Goal: Task Accomplishment & Management: Use online tool/utility

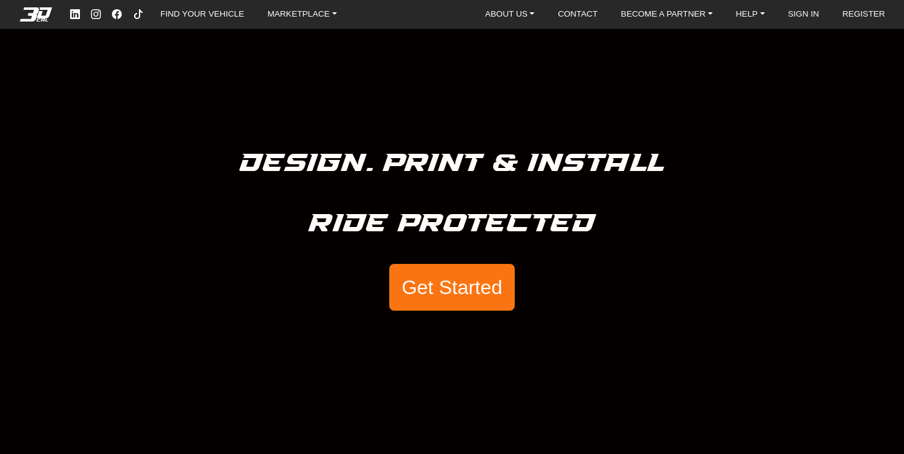
click at [433, 289] on button "Get Started" at bounding box center [451, 287] width 125 height 47
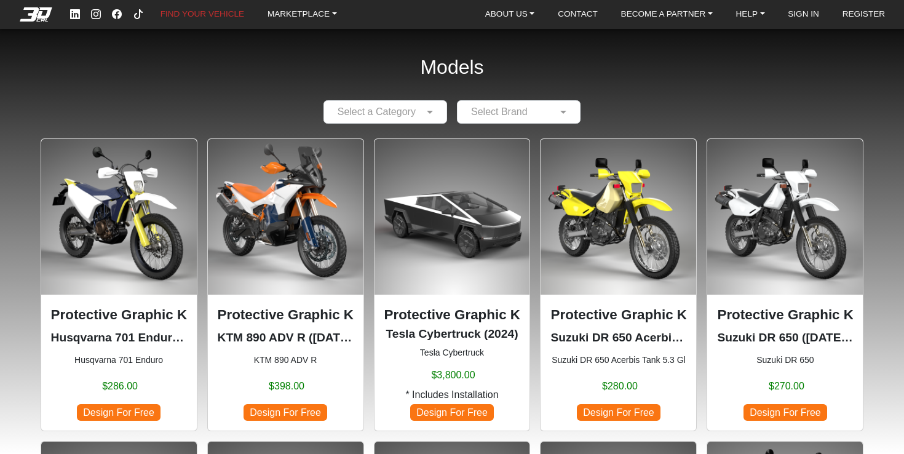
click at [498, 101] on div "Select Brand" at bounding box center [519, 111] width 124 height 23
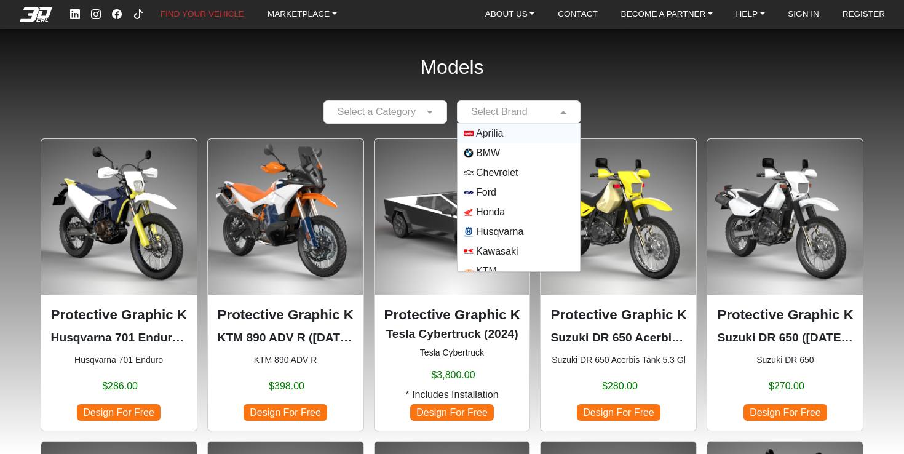
click at [474, 133] on img "Options List" at bounding box center [469, 134] width 10 height 10
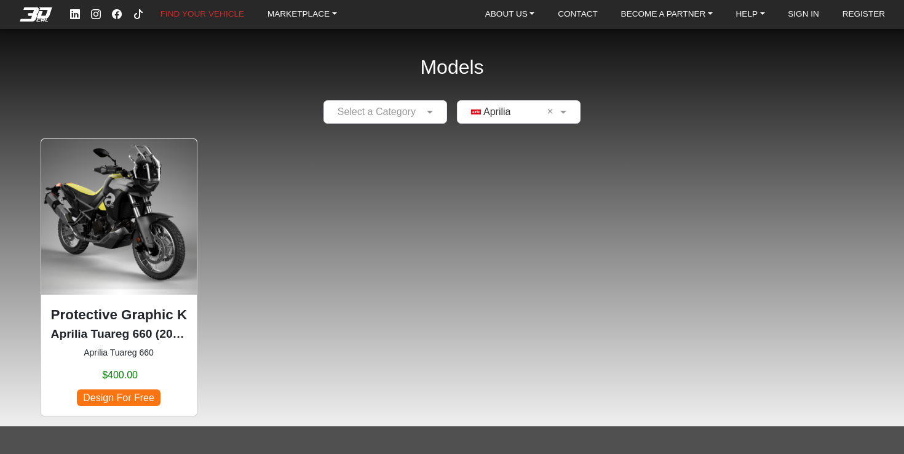
click at [99, 216] on img at bounding box center [119, 217] width 156 height 156
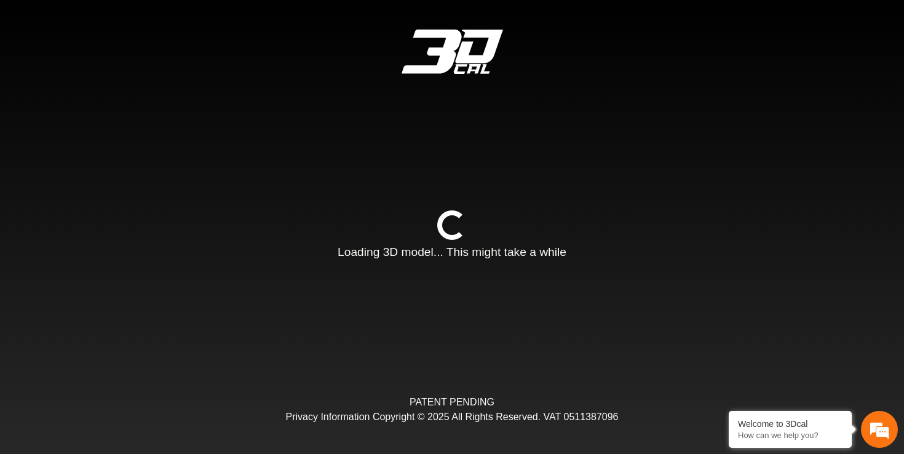
type input "*"
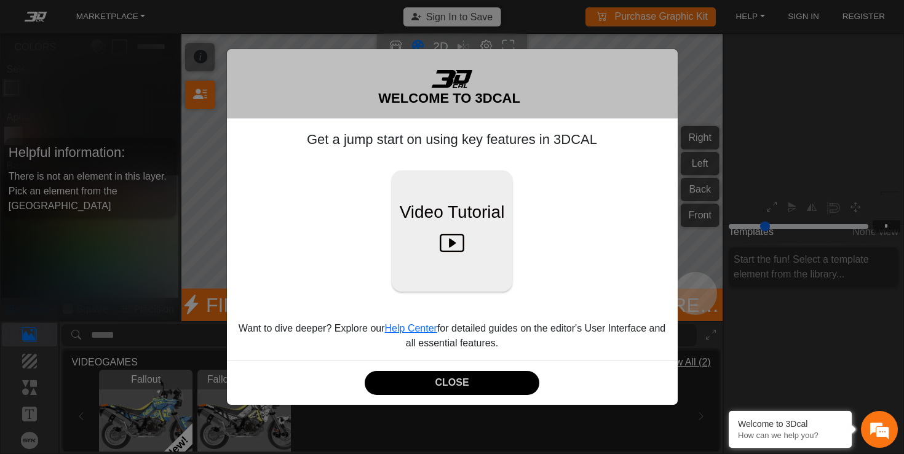
scroll to position [148, 141]
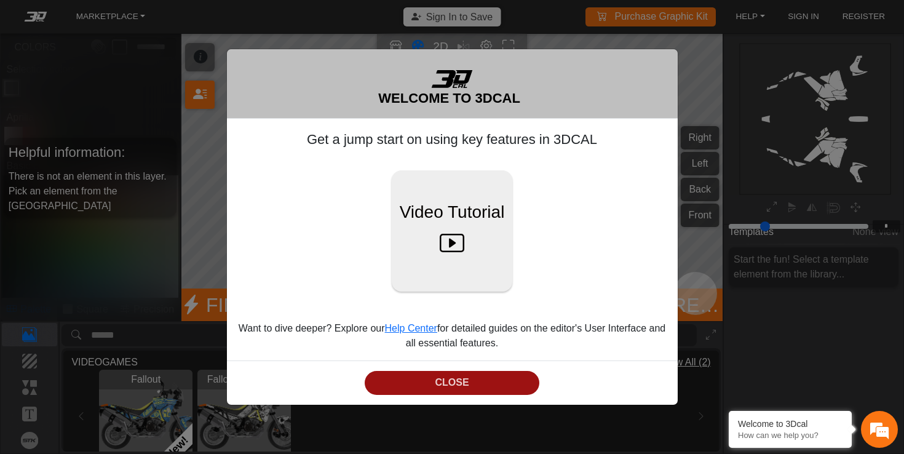
click at [520, 387] on button "CLOSE" at bounding box center [452, 383] width 175 height 24
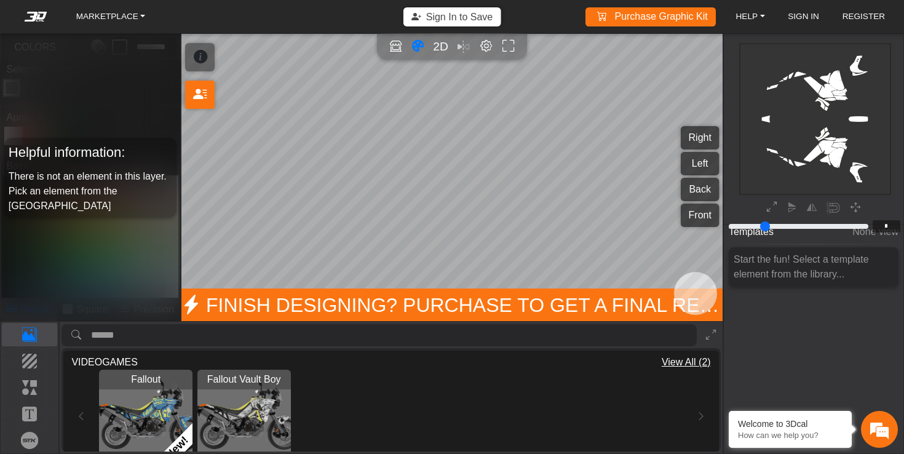
scroll to position [0, 0]
click at [415, 46] on icon "Color tool" at bounding box center [418, 46] width 13 height 14
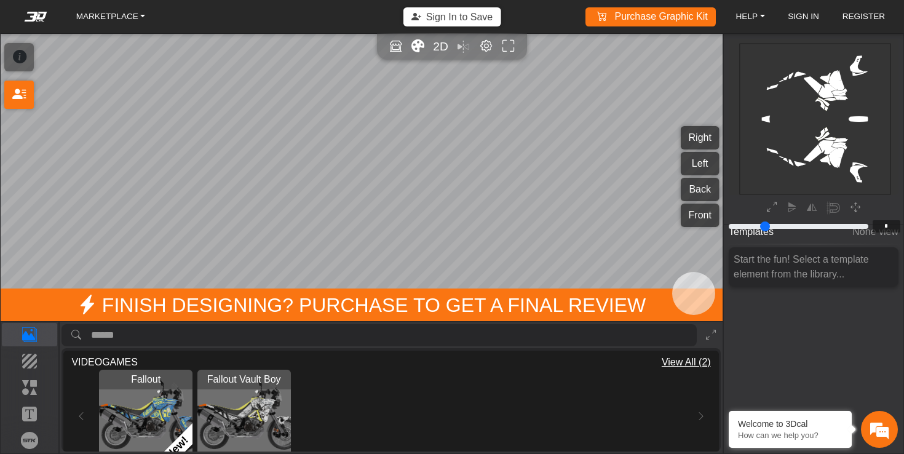
click at [415, 46] on icon "Color tool" at bounding box center [418, 46] width 13 height 14
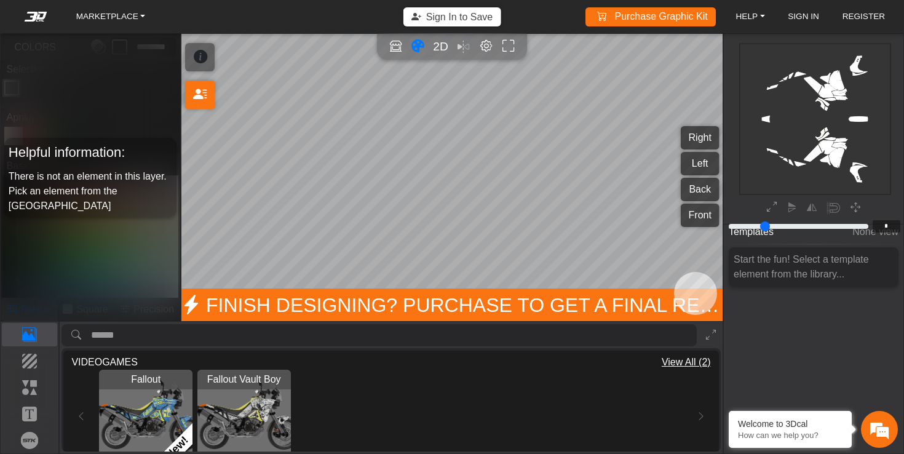
click at [415, 46] on icon "Color tool" at bounding box center [418, 46] width 13 height 14
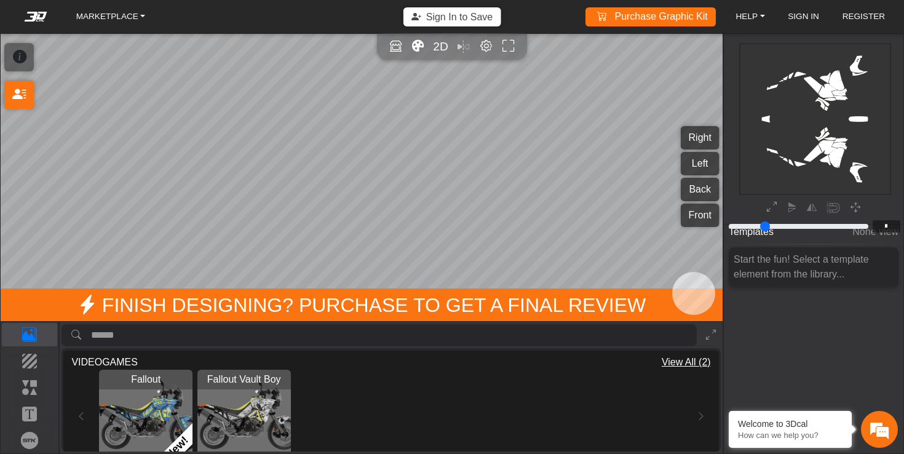
click at [831, 85] on rect at bounding box center [815, 118] width 151 height 151
click at [37, 389] on p "Elements" at bounding box center [29, 387] width 55 height 15
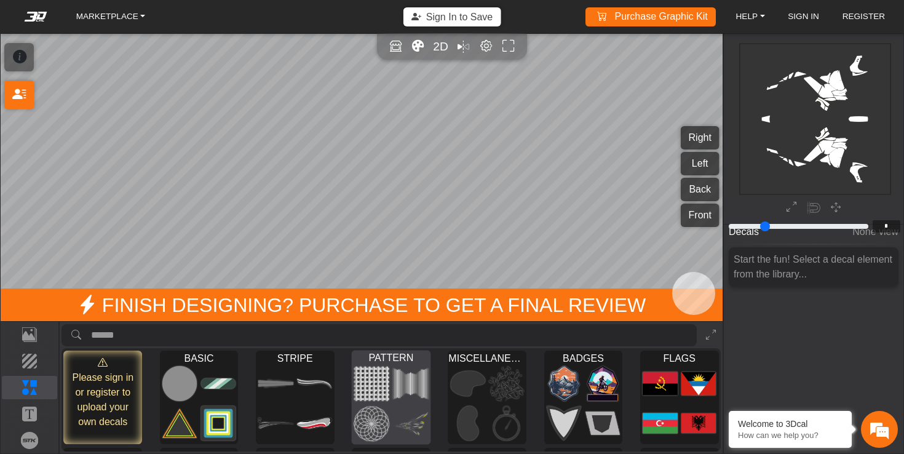
click at [378, 383] on img at bounding box center [371, 383] width 35 height 36
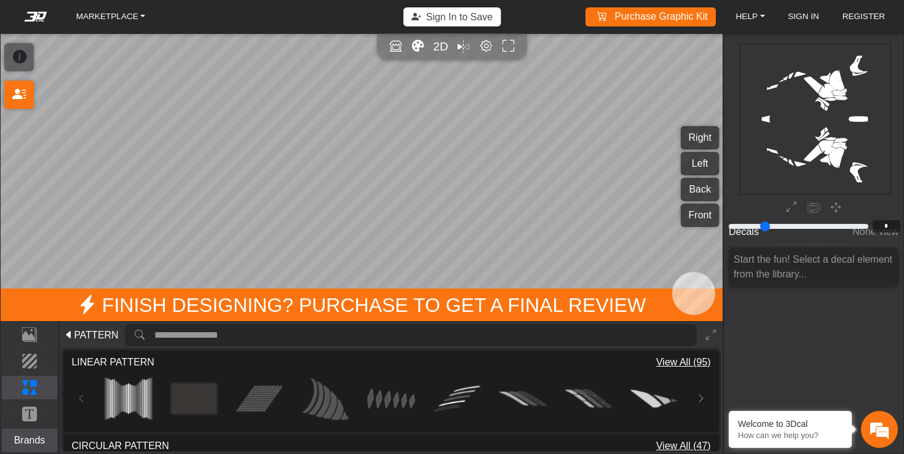
click at [12, 439] on p "Brands" at bounding box center [29, 440] width 55 height 15
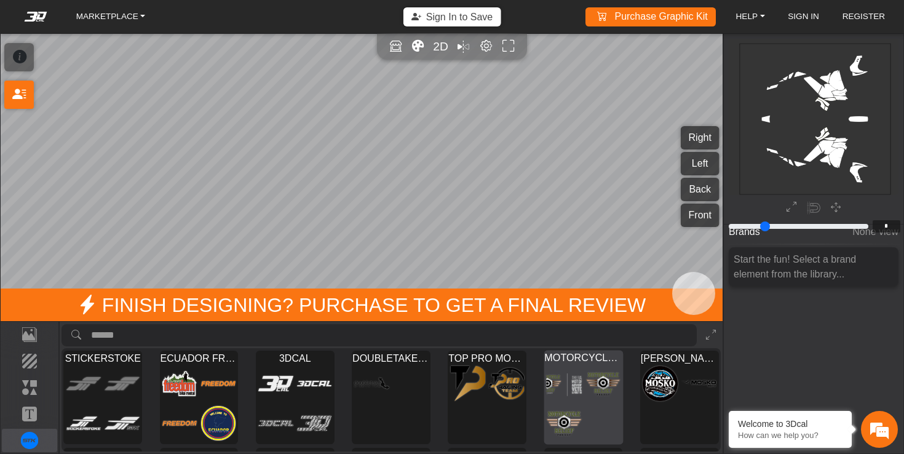
click at [595, 398] on img at bounding box center [603, 383] width 35 height 36
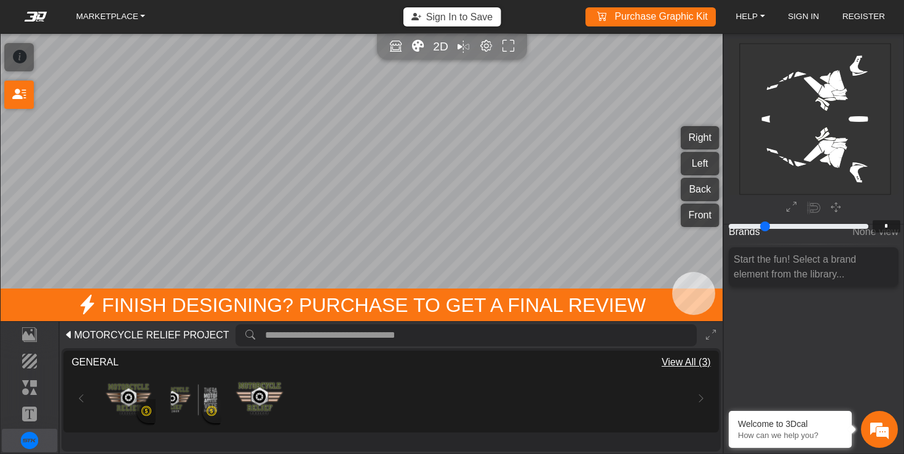
click at [77, 399] on div "Loading... Loading... Loading..." at bounding box center [390, 399] width 639 height 58
click at [79, 329] on span "MOTORCYCLE RELIEF PROJECT" at bounding box center [151, 335] width 155 height 15
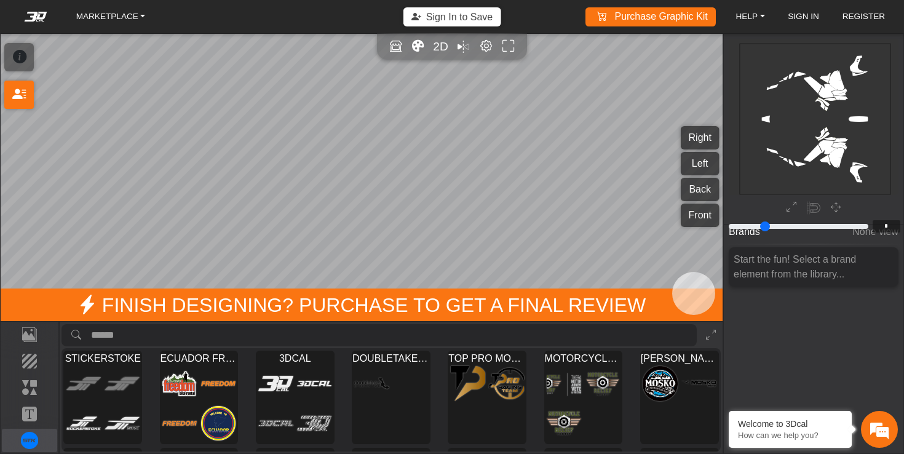
click at [145, 338] on input "search asset" at bounding box center [394, 335] width 606 height 23
type input "*******"
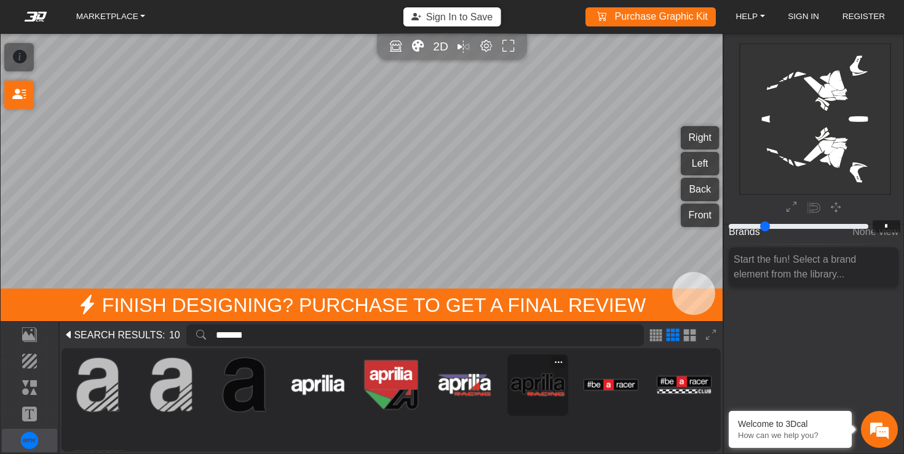
click at [556, 388] on img at bounding box center [538, 385] width 54 height 54
type input "**"
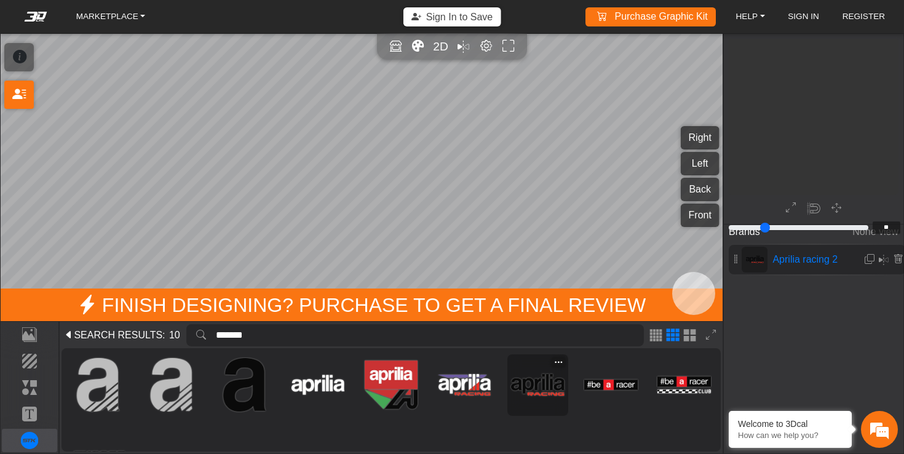
type input "*********"
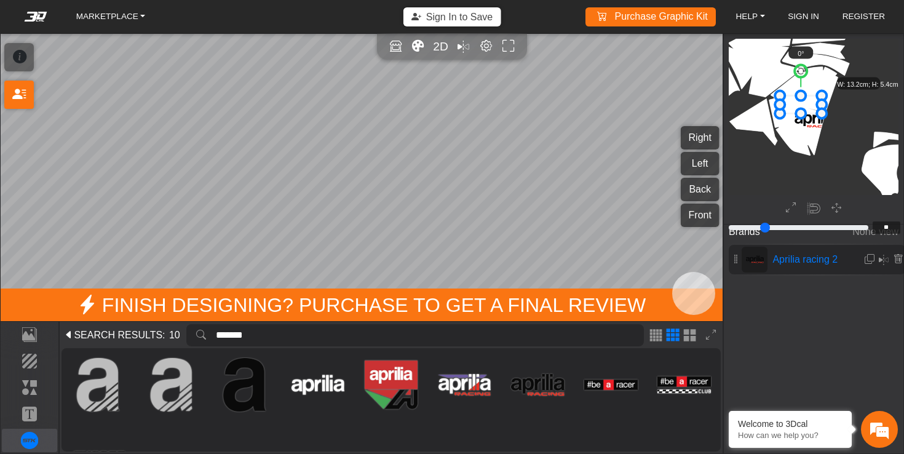
drag, startPoint x: 819, startPoint y: 121, endPoint x: 805, endPoint y: 106, distance: 20.4
click at [805, 106] on icon at bounding box center [801, 104] width 42 height 18
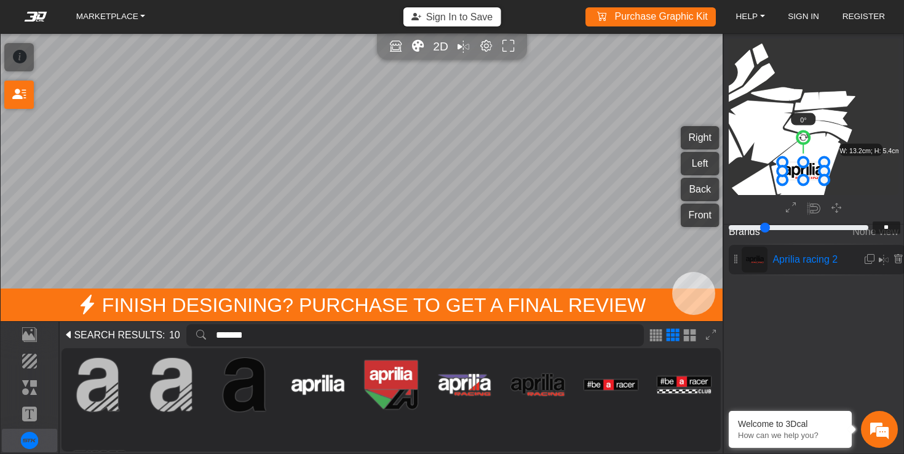
scroll to position [1032, 1016]
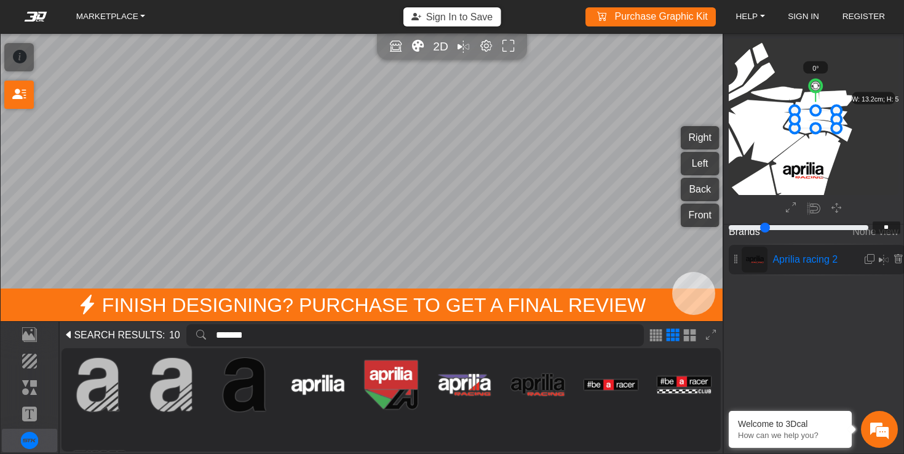
drag, startPoint x: 811, startPoint y: 173, endPoint x: 823, endPoint y: 122, distance: 52.5
click at [823, 122] on icon at bounding box center [816, 119] width 42 height 18
drag, startPoint x: 824, startPoint y: 122, endPoint x: 831, endPoint y: 121, distance: 6.8
click at [831, 121] on icon at bounding box center [823, 118] width 42 height 18
click at [826, 122] on icon at bounding box center [818, 119] width 42 height 18
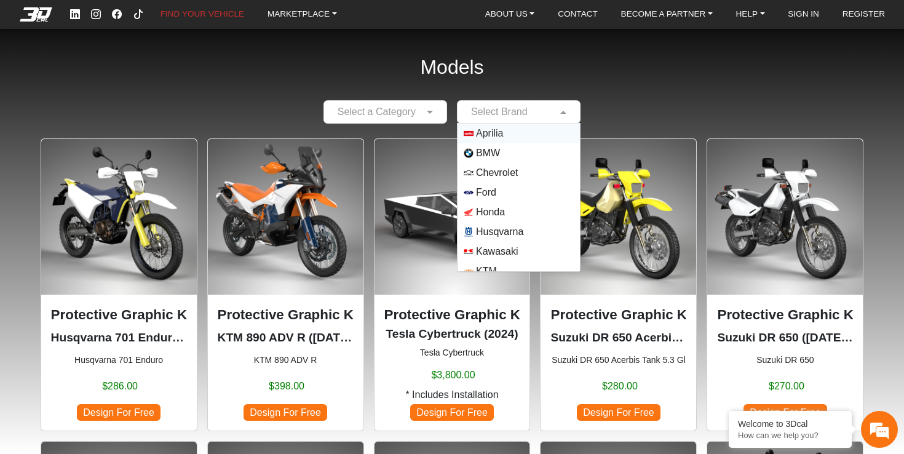
click at [501, 103] on div "Select Brand" at bounding box center [519, 111] width 124 height 23
click at [474, 132] on img "Options List" at bounding box center [469, 134] width 10 height 10
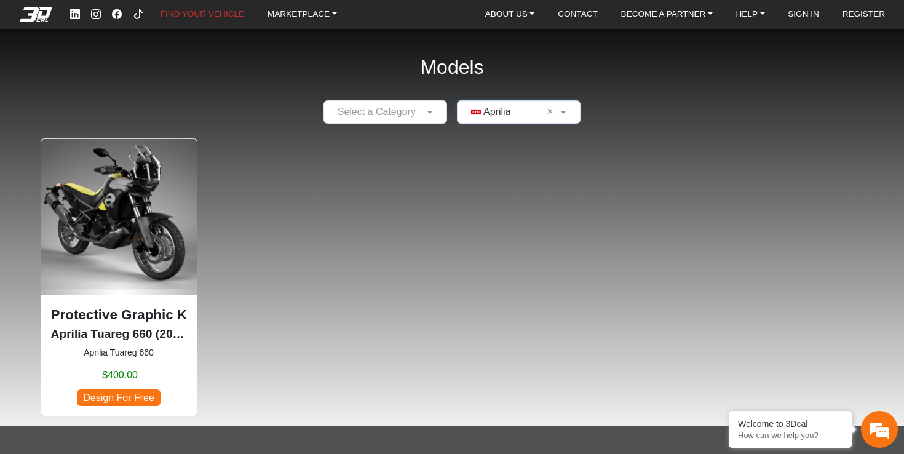
click at [140, 209] on img at bounding box center [119, 217] width 156 height 156
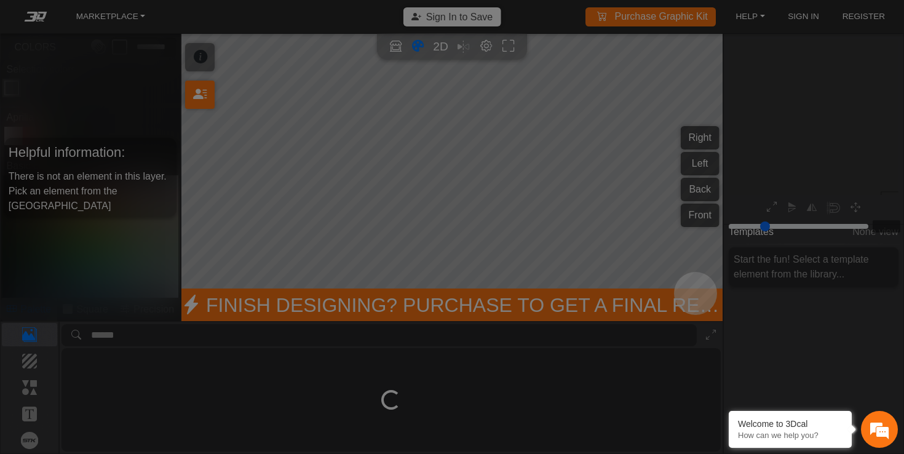
type input "*"
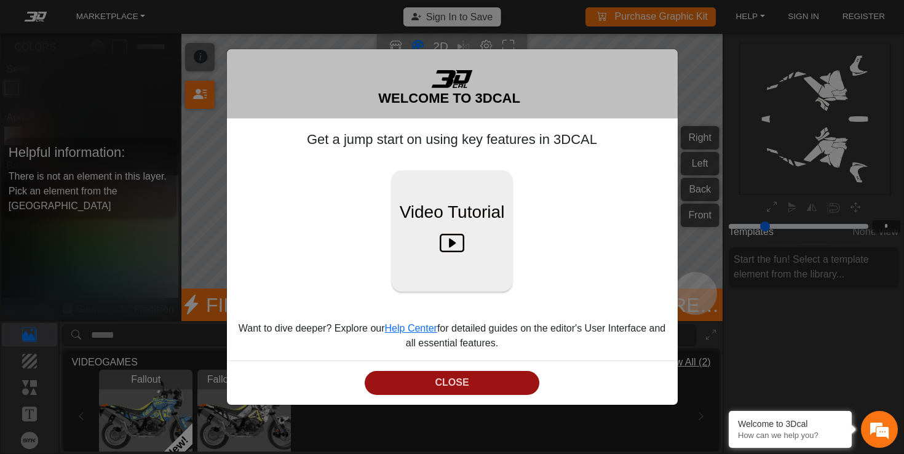
click at [443, 384] on button "CLOSE" at bounding box center [452, 383] width 175 height 24
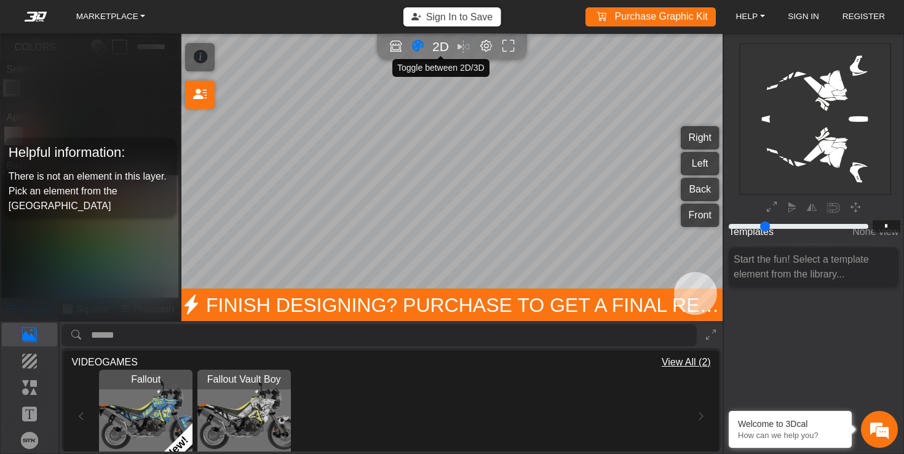
click at [439, 44] on span "2D" at bounding box center [440, 46] width 17 height 14
type input "*"
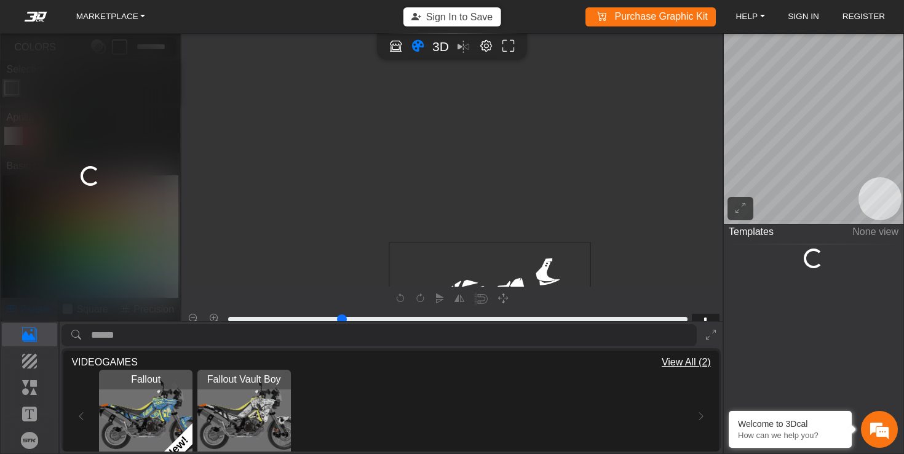
scroll to position [183, 36]
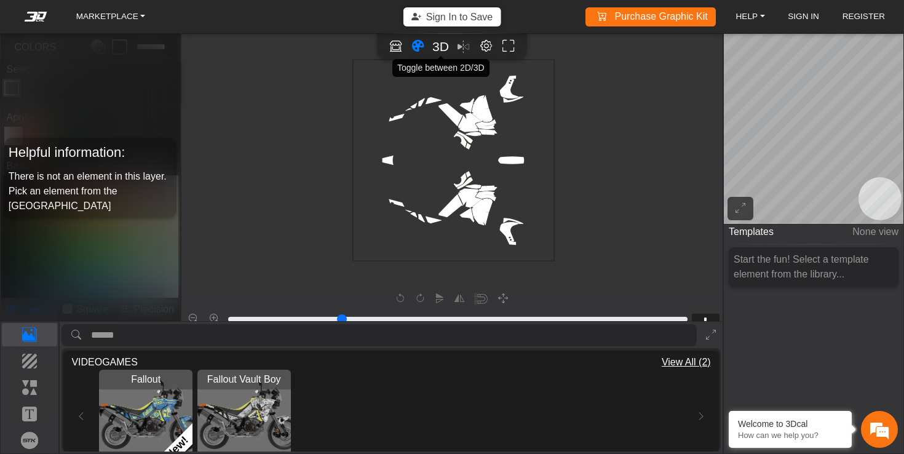
click at [444, 47] on span "3D" at bounding box center [440, 46] width 17 height 14
type input "*"
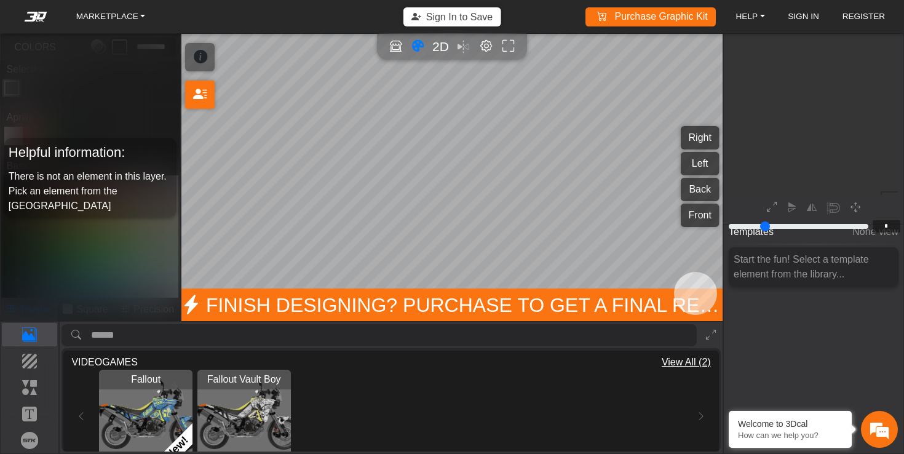
scroll to position [145, 141]
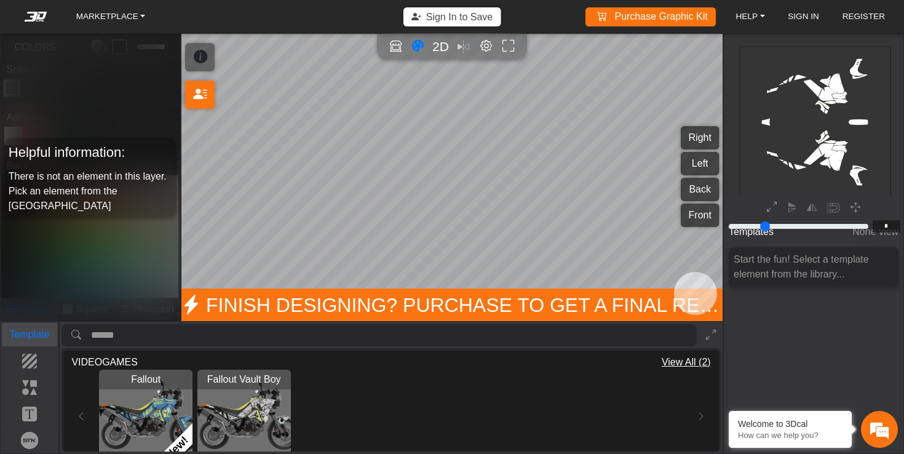
click at [33, 336] on p "Template" at bounding box center [29, 334] width 55 height 15
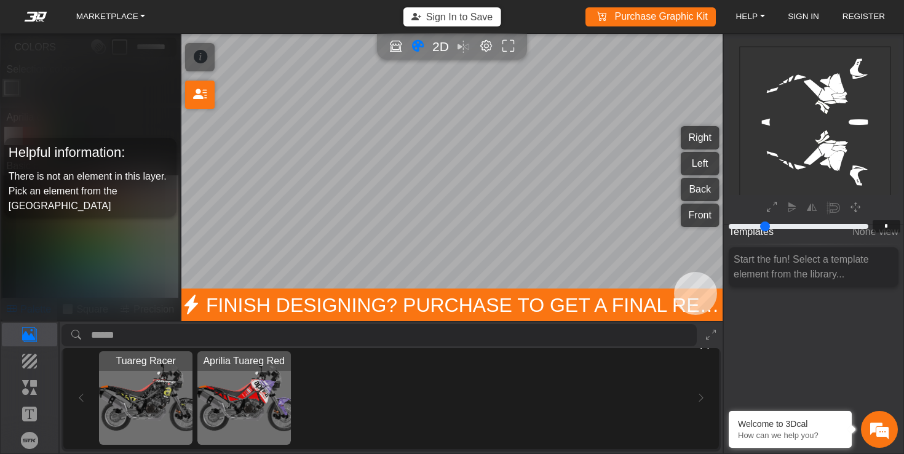
scroll to position [611, 0]
click at [273, 392] on img "View Aprilia Tuareg Red" at bounding box center [244, 399] width 94 height 94
click at [814, 121] on icon "background_wire_template_bg decal_Tuareg660_right decal_Tuareg660_left decal_Tu…" at bounding box center [815, 121] width 453 height 453
click at [177, 397] on img "View Tuareg Racer" at bounding box center [146, 399] width 94 height 94
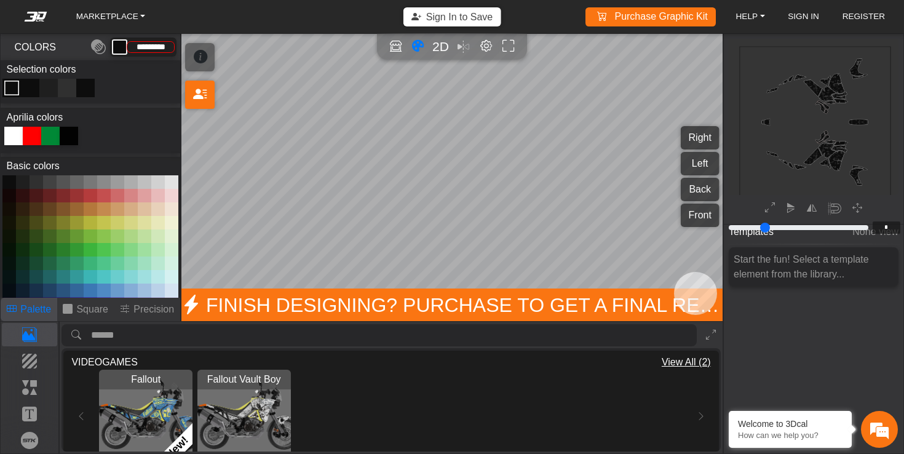
click at [32, 136] on div at bounding box center [32, 136] width 18 height 18
type input "*******"
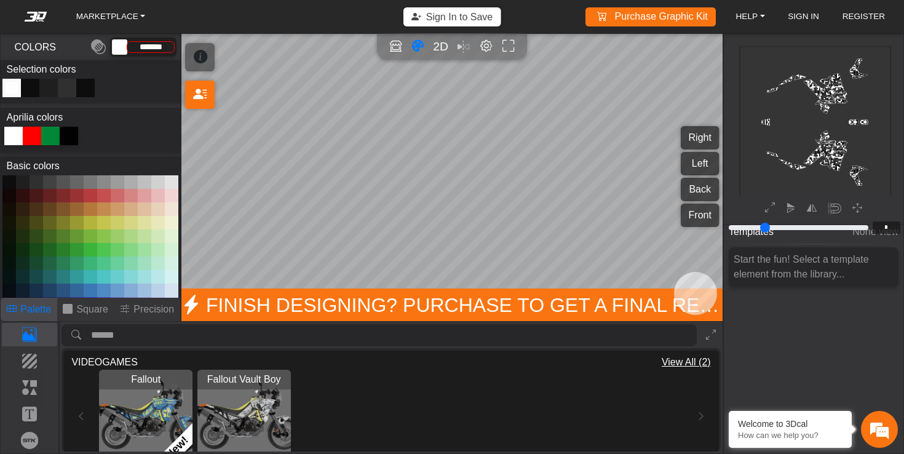
click at [89, 82] on div "Color Toggle" at bounding box center [85, 88] width 15 height 15
click at [67, 136] on div at bounding box center [69, 136] width 18 height 18
type input "*******"
click at [72, 139] on div at bounding box center [69, 136] width 18 height 18
click at [144, 17] on link "MARKETPLACE" at bounding box center [110, 16] width 79 height 17
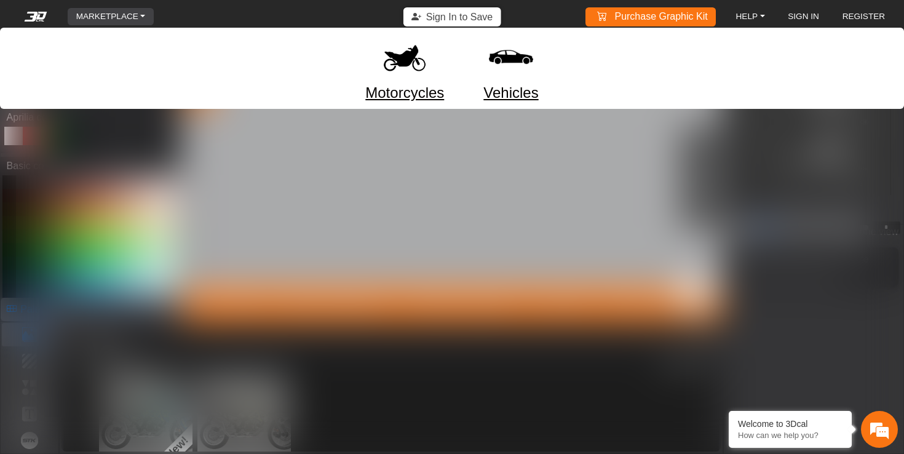
click at [398, 90] on link "Motorcycles" at bounding box center [404, 93] width 79 height 22
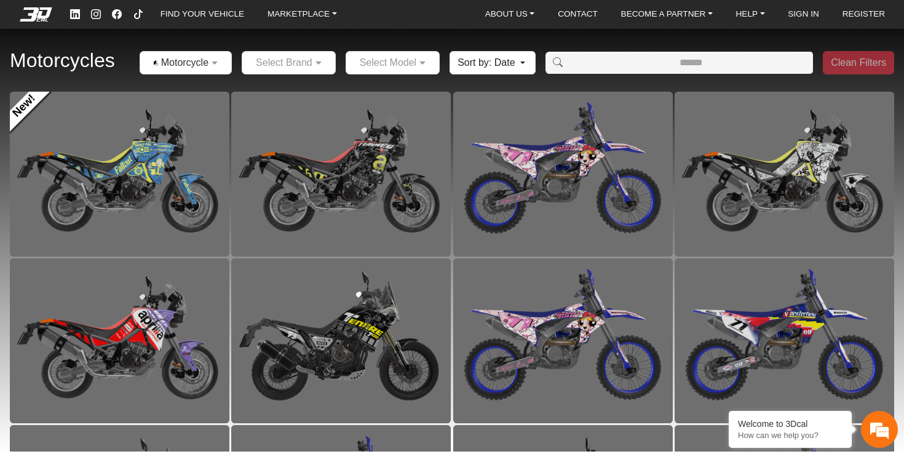
click at [304, 68] on div at bounding box center [288, 62] width 93 height 15
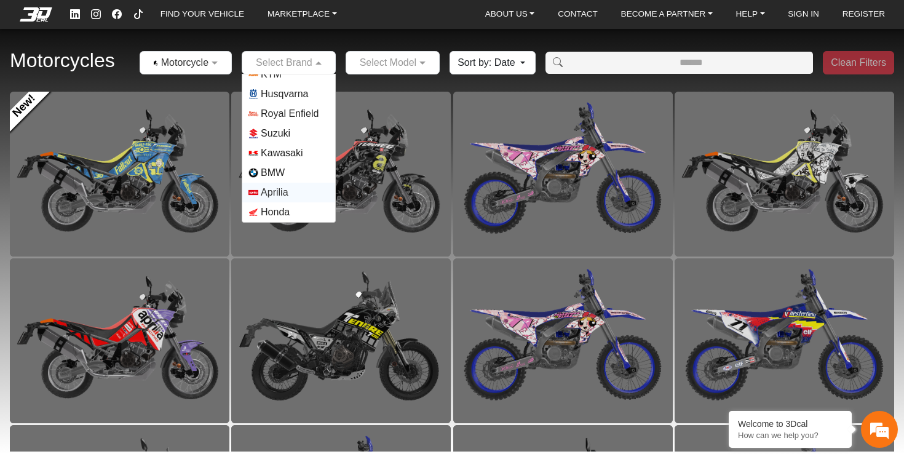
scroll to position [30, 0]
click at [288, 197] on span "Aprilia" at bounding box center [274, 192] width 27 height 15
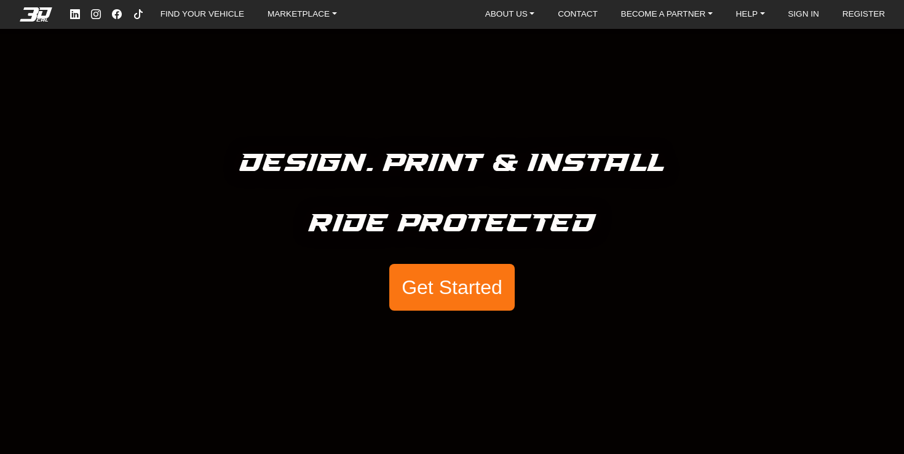
click at [464, 273] on button "Get Started" at bounding box center [451, 287] width 125 height 47
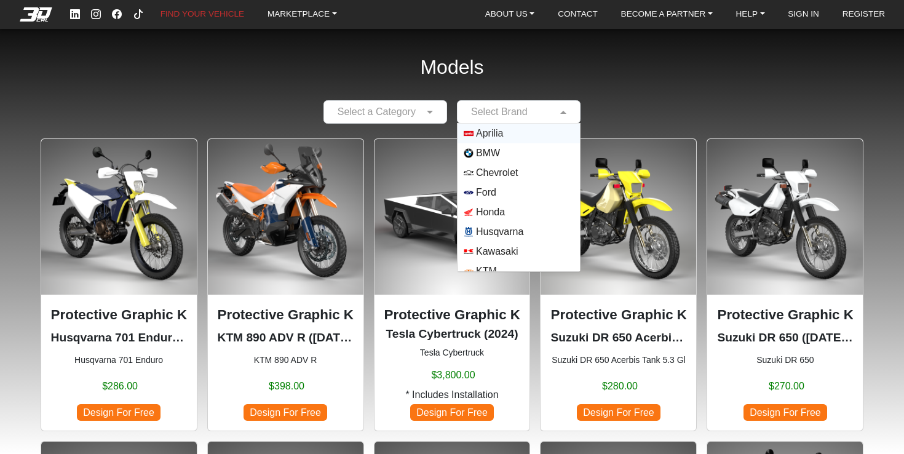
click at [513, 110] on input "text" at bounding box center [507, 112] width 86 height 15
click at [503, 128] on span "Aprilia" at bounding box center [489, 133] width 27 height 15
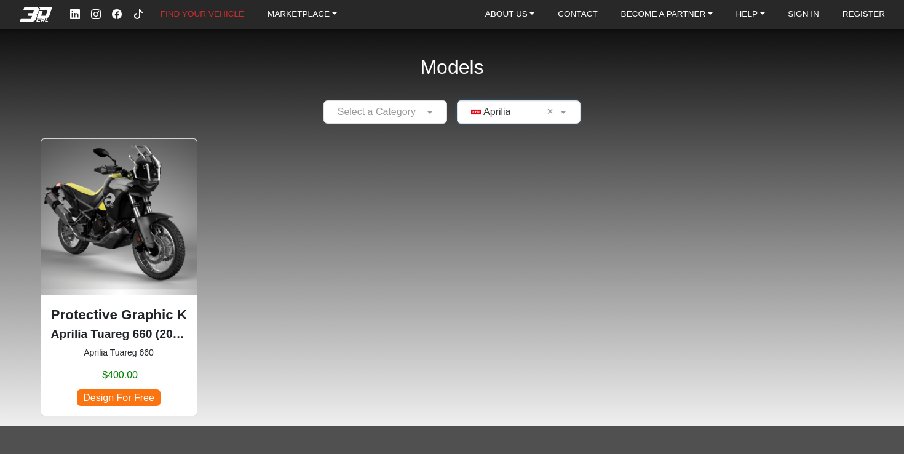
click at [156, 230] on img at bounding box center [119, 217] width 156 height 156
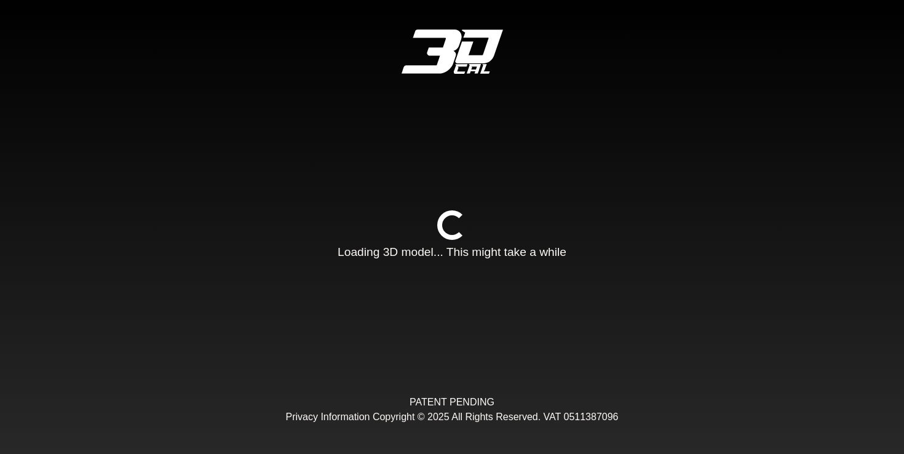
type input "*"
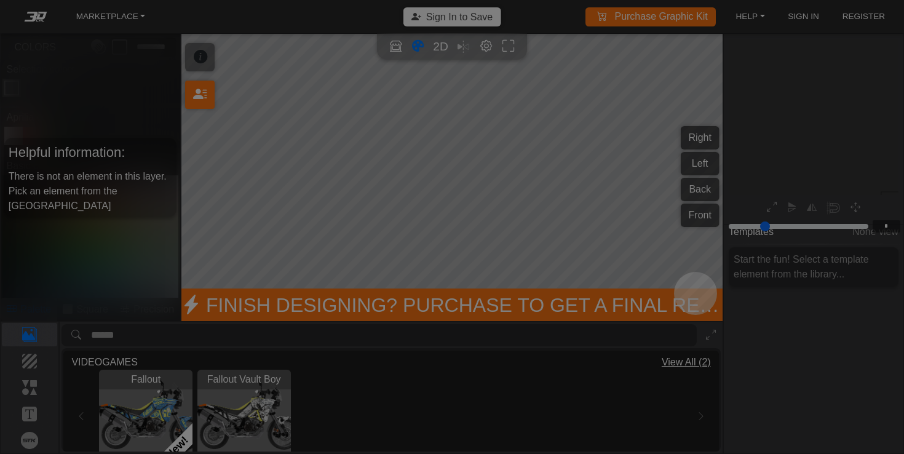
scroll to position [148, 141]
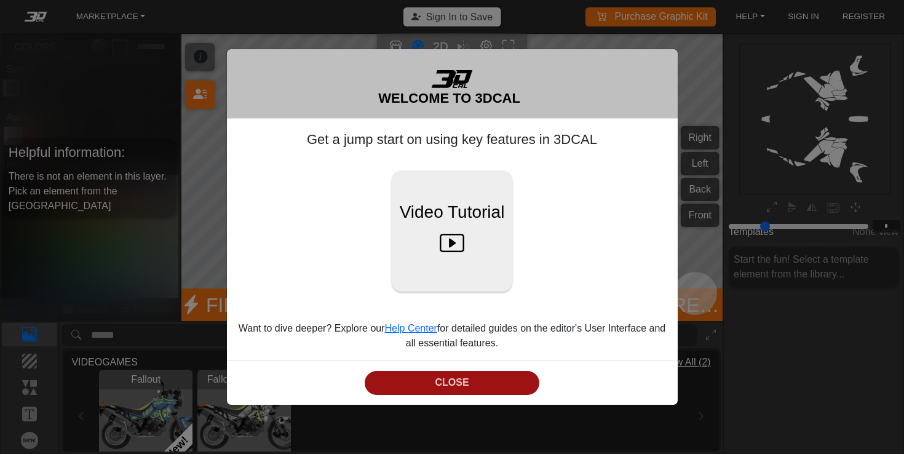
click at [448, 389] on button "CLOSE" at bounding box center [452, 383] width 175 height 24
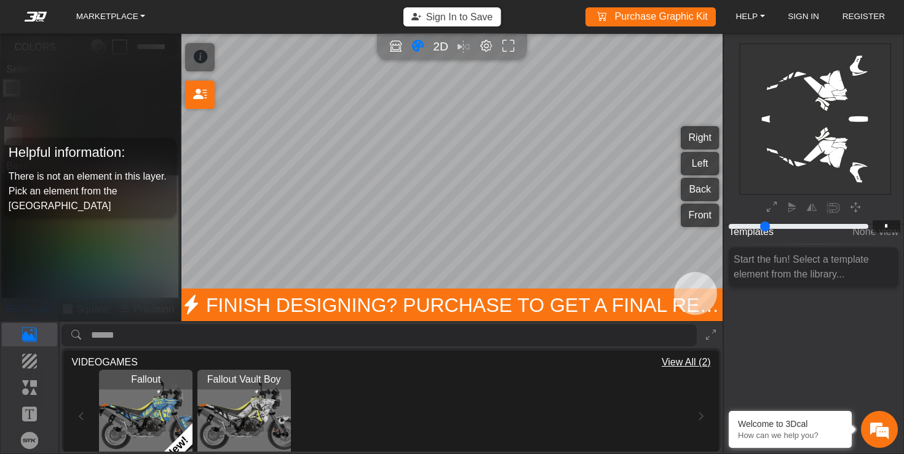
click at [702, 140] on button "Right" at bounding box center [700, 137] width 39 height 23
click at [701, 164] on button "Left" at bounding box center [700, 163] width 39 height 23
click at [705, 138] on button "Right" at bounding box center [700, 137] width 39 height 23
click at [490, 52] on em "Editor settings" at bounding box center [486, 46] width 13 height 14
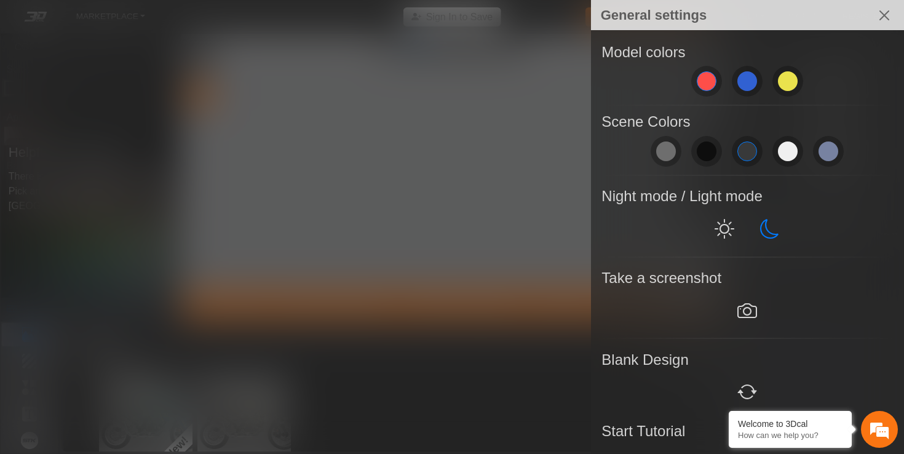
scroll to position [0, 0]
click at [713, 88] on span at bounding box center [707, 81] width 20 height 20
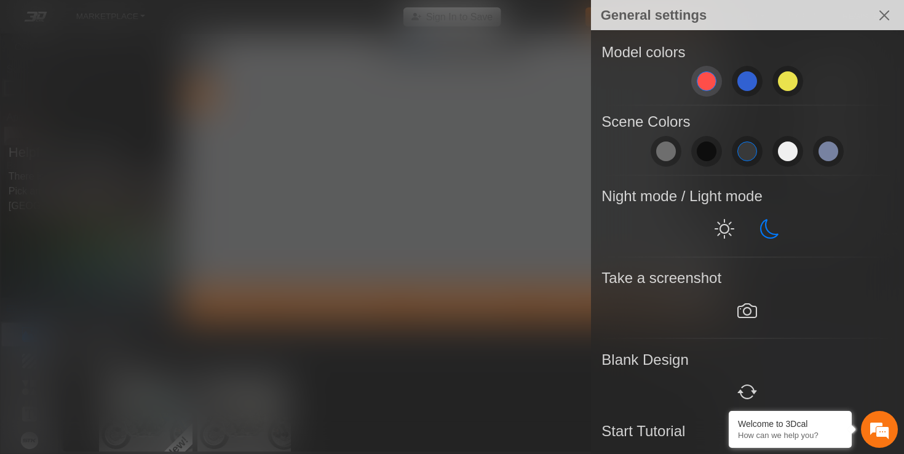
click at [713, 88] on span at bounding box center [707, 81] width 20 height 20
click at [492, 141] on div at bounding box center [452, 227] width 904 height 454
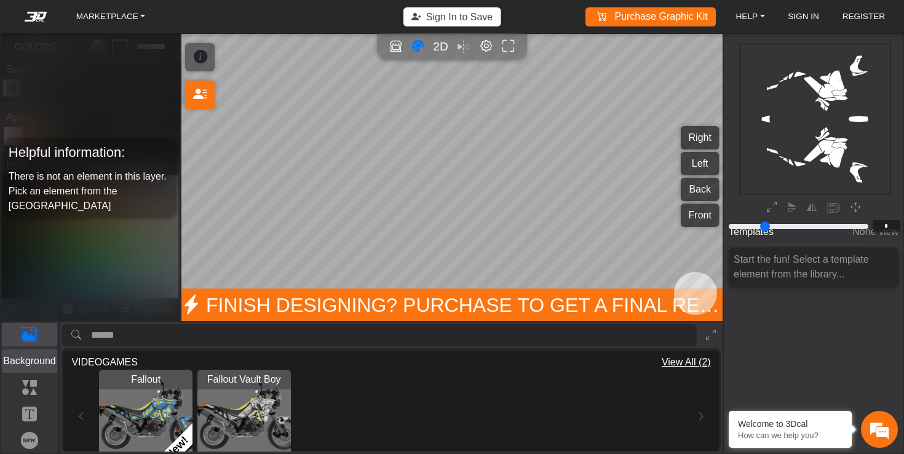
click at [36, 364] on p "Background" at bounding box center [29, 361] width 55 height 15
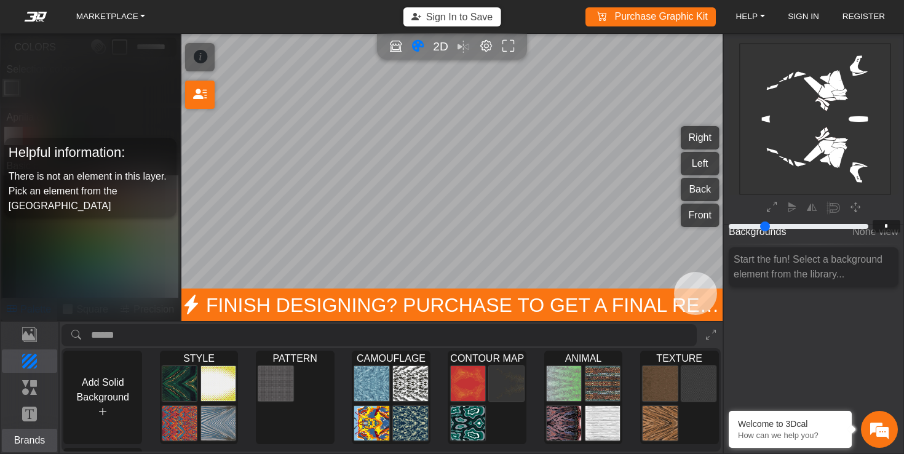
click at [30, 437] on p "Brands" at bounding box center [29, 440] width 55 height 15
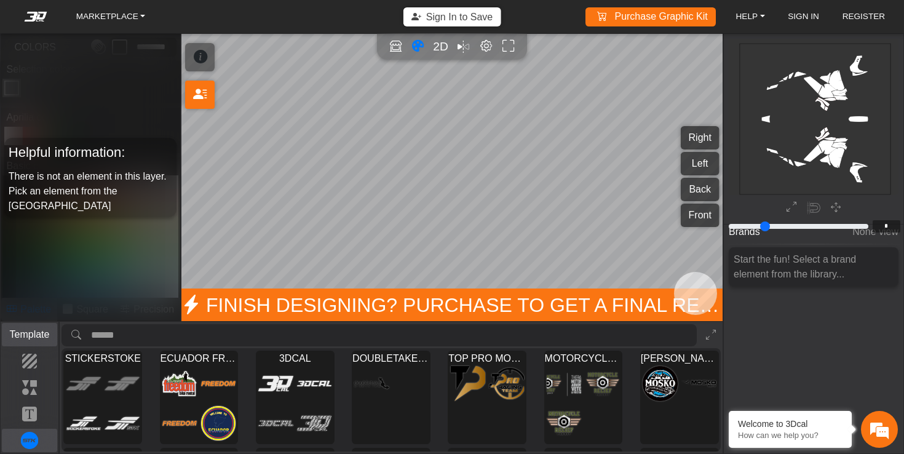
click at [30, 342] on button "Template" at bounding box center [30, 334] width 56 height 23
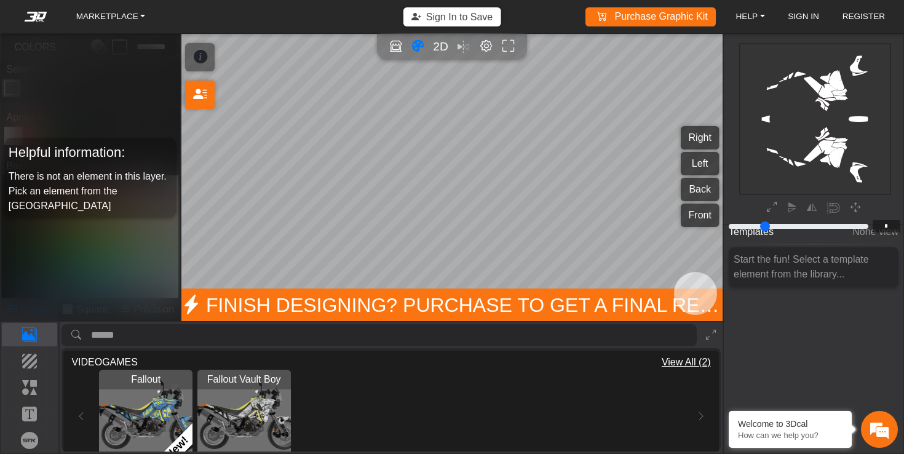
click at [699, 420] on div "Fallout Loading... New! Fallout Vault Boy Loading..." at bounding box center [390, 417] width 639 height 94
click at [27, 388] on p "Elements" at bounding box center [29, 387] width 55 height 15
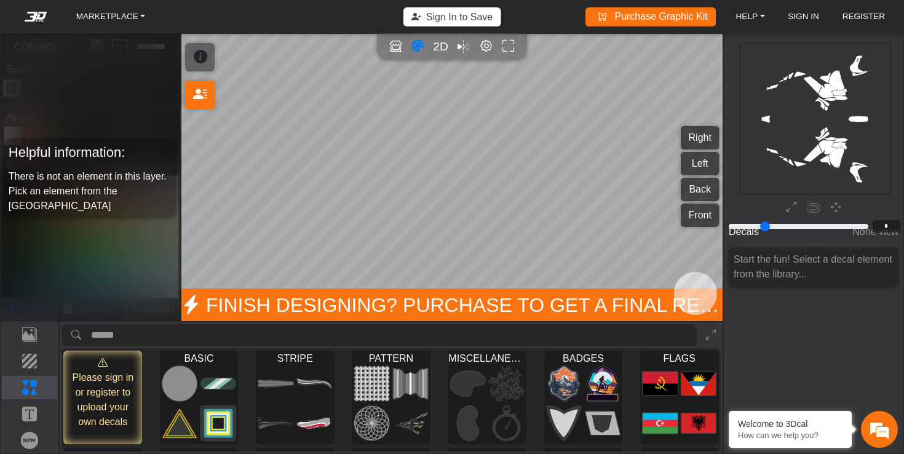
click at [188, 335] on input "search asset" at bounding box center [394, 335] width 606 height 23
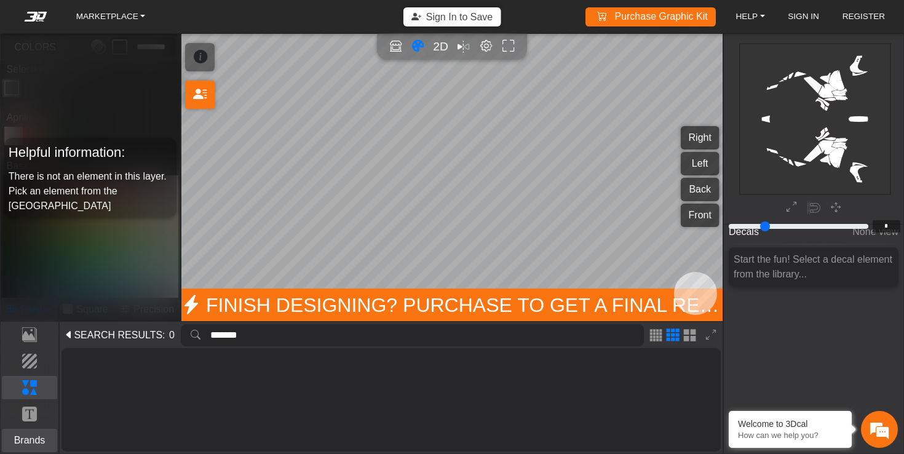
type input "*******"
click at [30, 437] on p "Brands" at bounding box center [29, 440] width 55 height 15
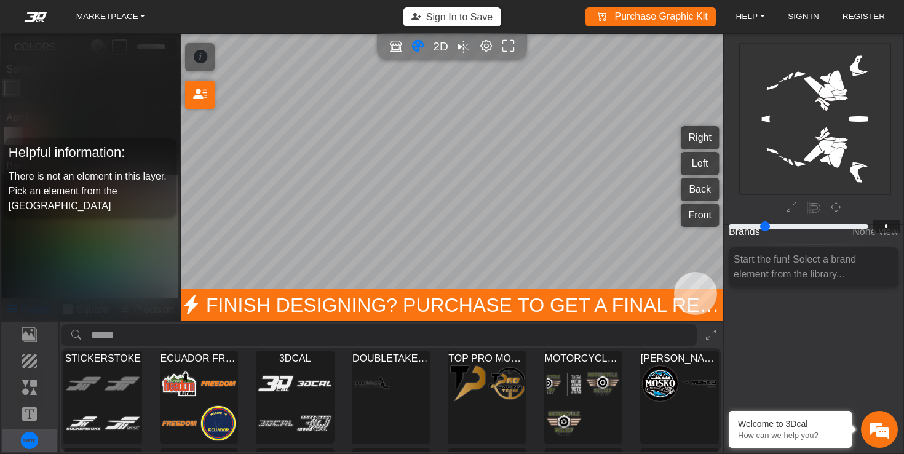
click at [197, 340] on input "search asset" at bounding box center [394, 335] width 606 height 23
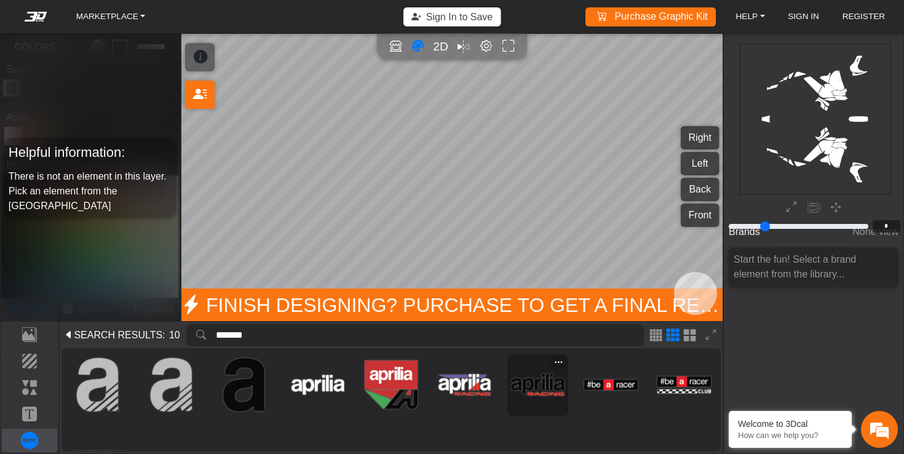
type input "*******"
click at [538, 384] on img at bounding box center [538, 385] width 54 height 54
type input "**"
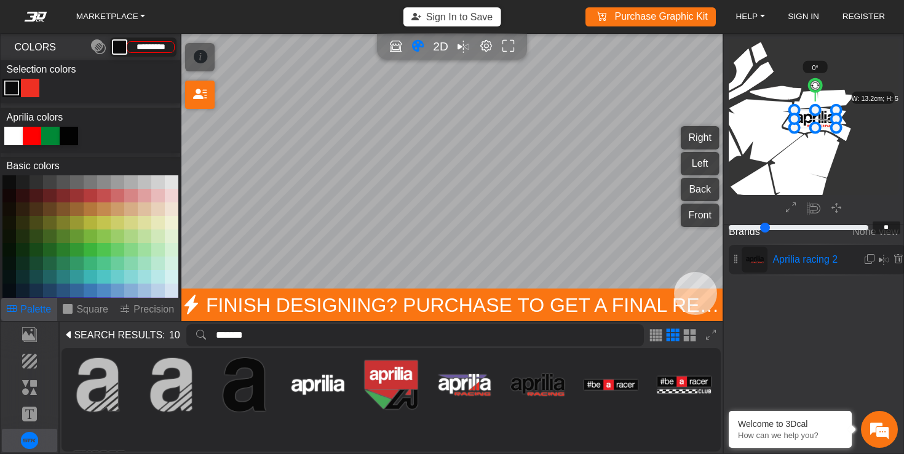
scroll to position [1032, 1017]
click at [824, 120] on icon at bounding box center [816, 118] width 42 height 18
click at [826, 118] on icon at bounding box center [816, 118] width 42 height 18
click at [894, 259] on icon at bounding box center [898, 259] width 10 height 10
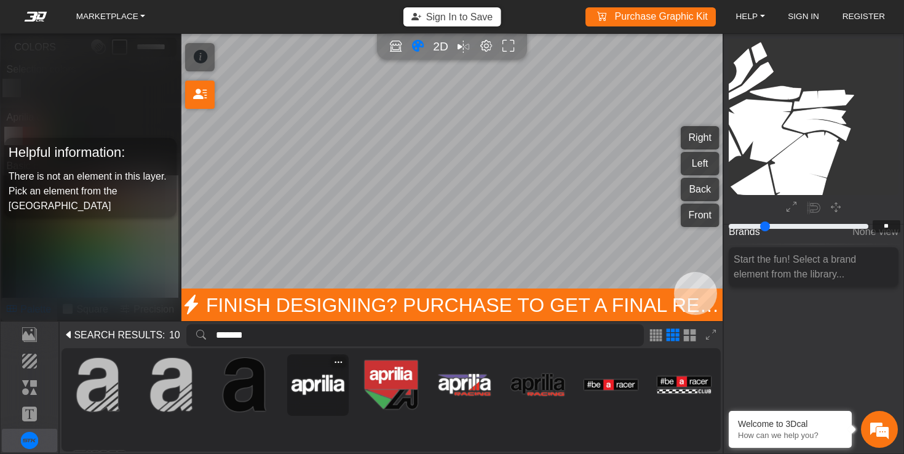
click at [317, 371] on img at bounding box center [319, 385] width 54 height 54
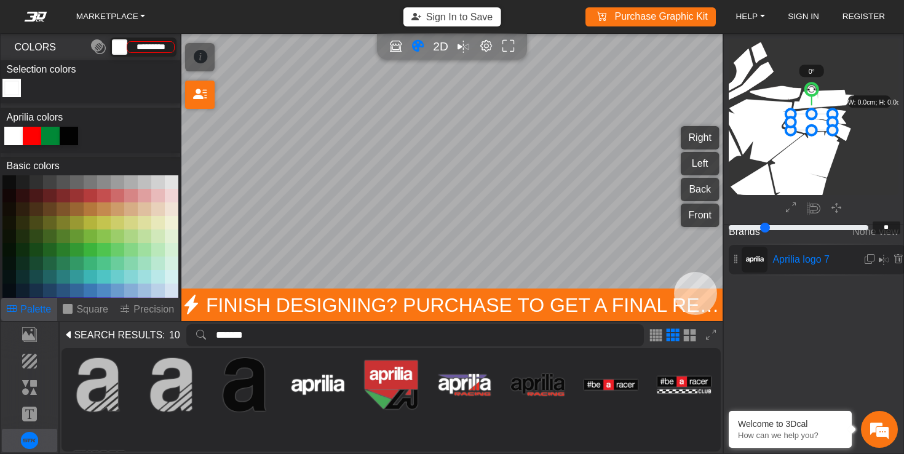
scroll to position [1035, 1014]
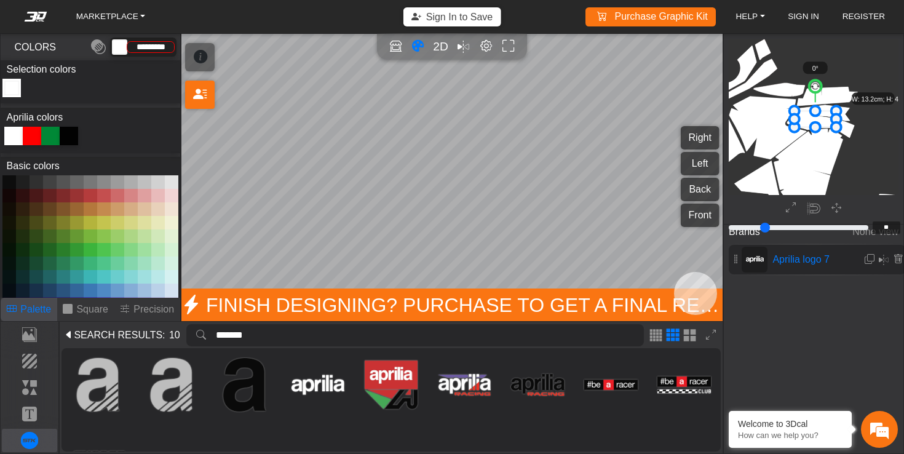
click at [62, 133] on div at bounding box center [69, 136] width 18 height 18
type input "*******"
click at [853, 129] on icon "background_wire_template_bg decal_Tuareg660_right decal_Tuareg660_left decal_Tu…" at bounding box center [714, 3] width 1996 height 1996
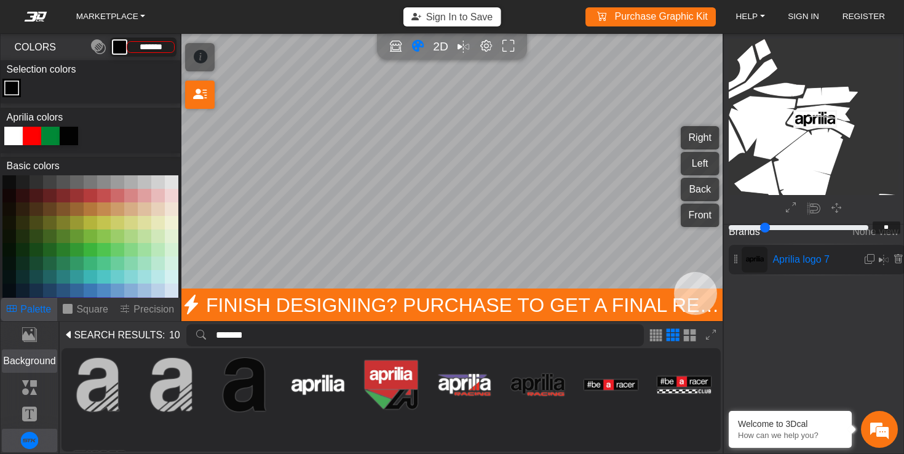
click at [28, 367] on p "Background" at bounding box center [29, 361] width 55 height 15
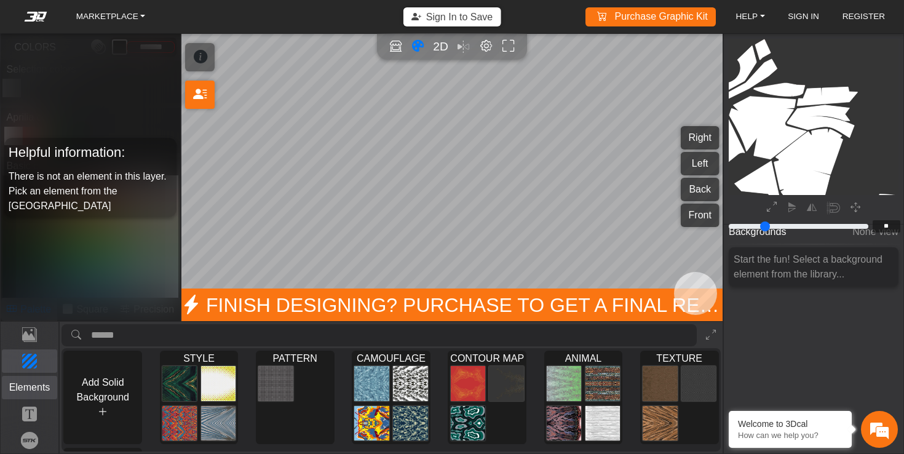
click at [28, 388] on p "Elements" at bounding box center [29, 387] width 55 height 15
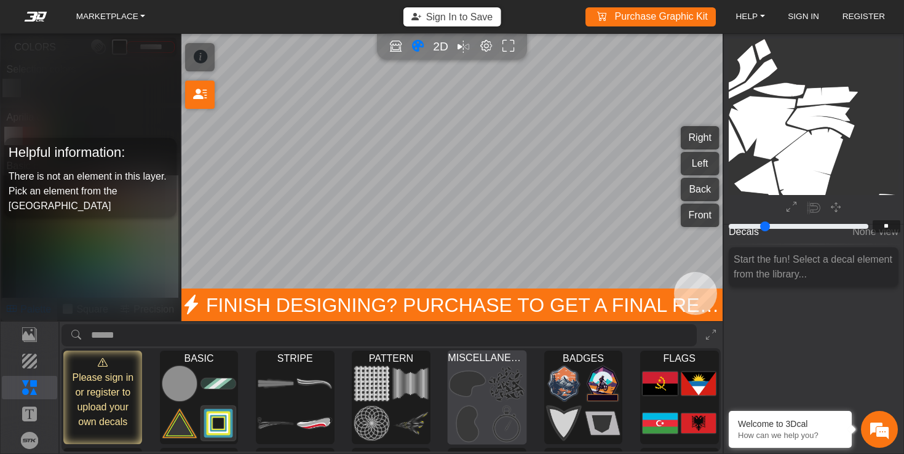
click at [476, 407] on img at bounding box center [467, 423] width 35 height 36
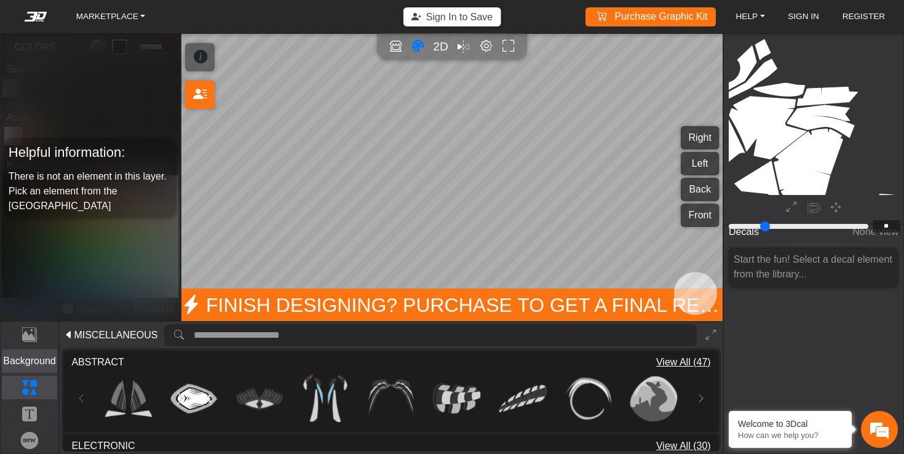
click at [36, 365] on p "Background" at bounding box center [29, 361] width 55 height 15
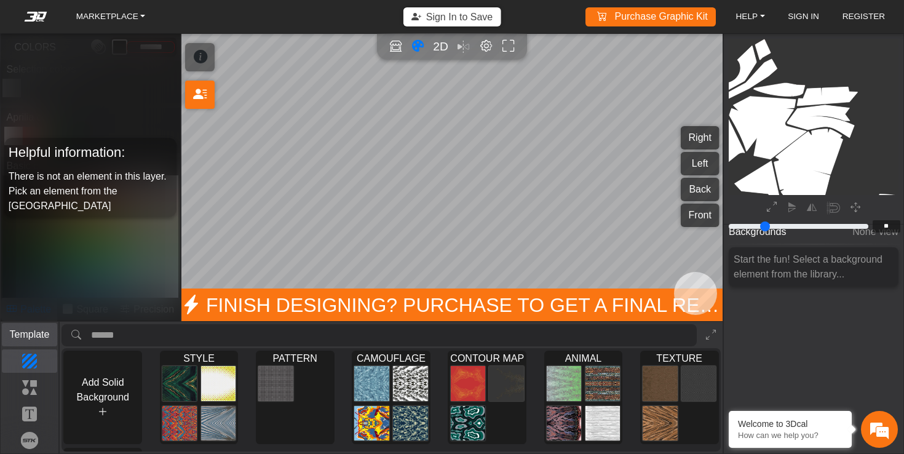
click at [19, 326] on button "Template" at bounding box center [30, 334] width 56 height 23
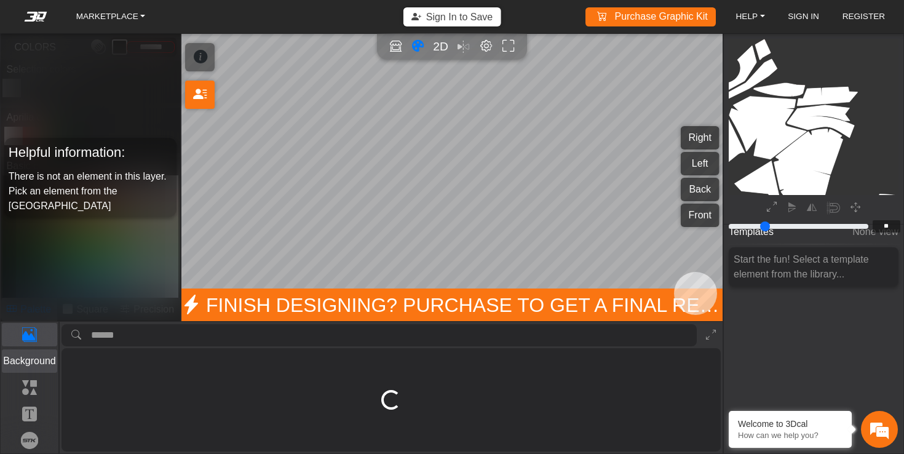
click at [25, 364] on p "Background" at bounding box center [29, 361] width 55 height 15
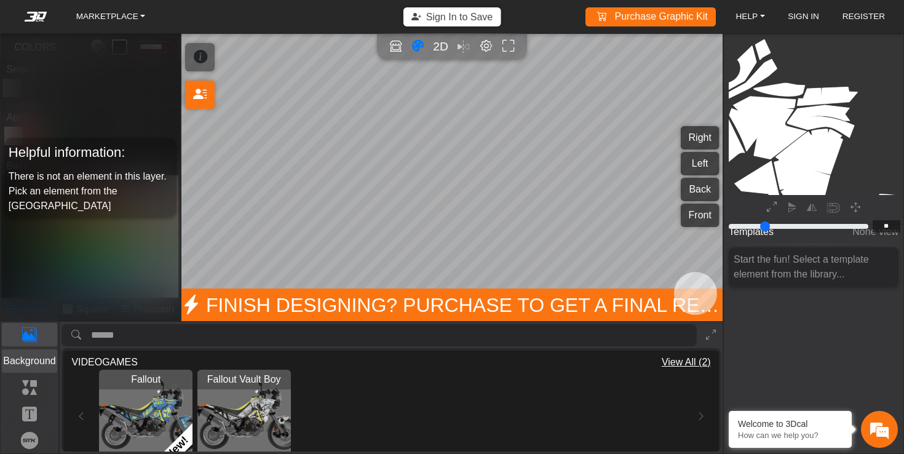
click at [26, 365] on p "Background" at bounding box center [29, 361] width 55 height 15
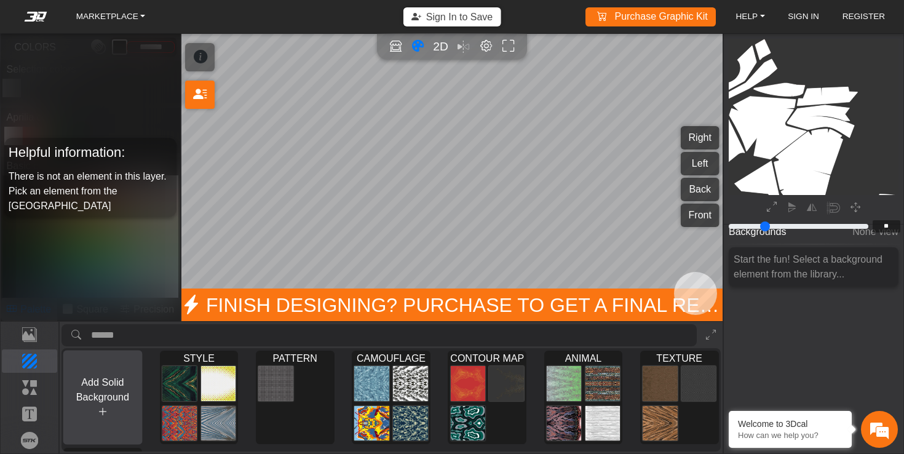
click at [97, 400] on button "Add Solid Background" at bounding box center [102, 397] width 79 height 94
type input "*"
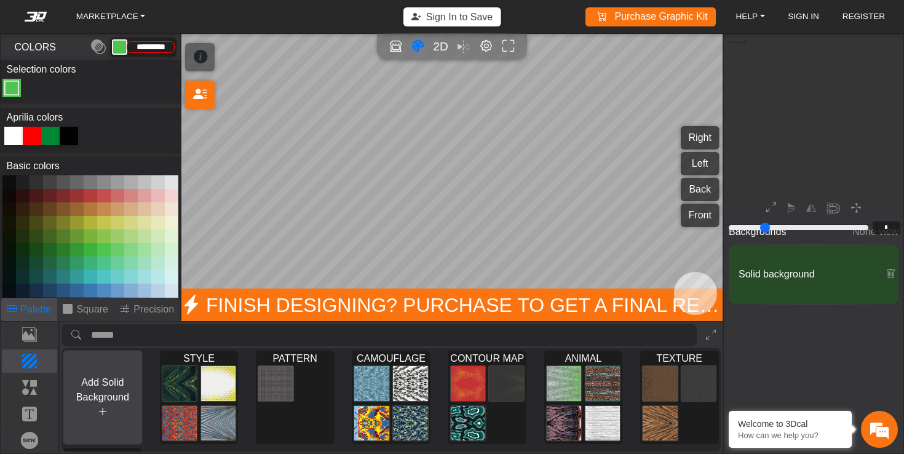
scroll to position [148, 141]
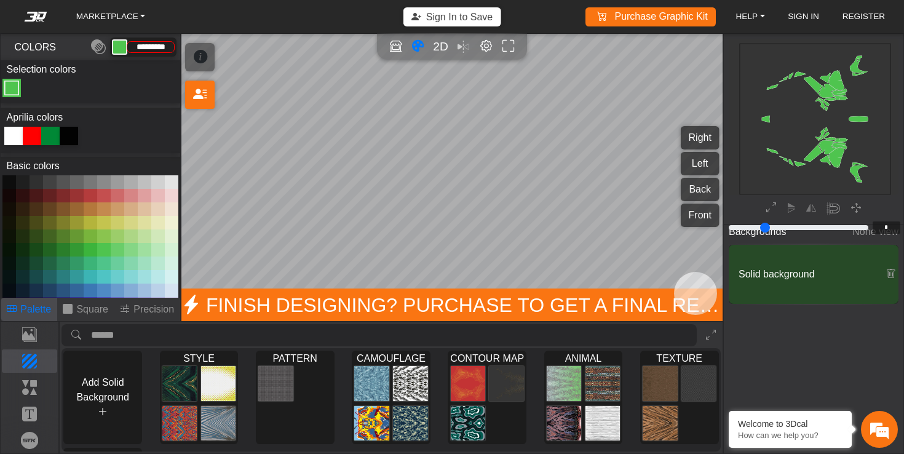
click at [73, 131] on div at bounding box center [69, 136] width 18 height 18
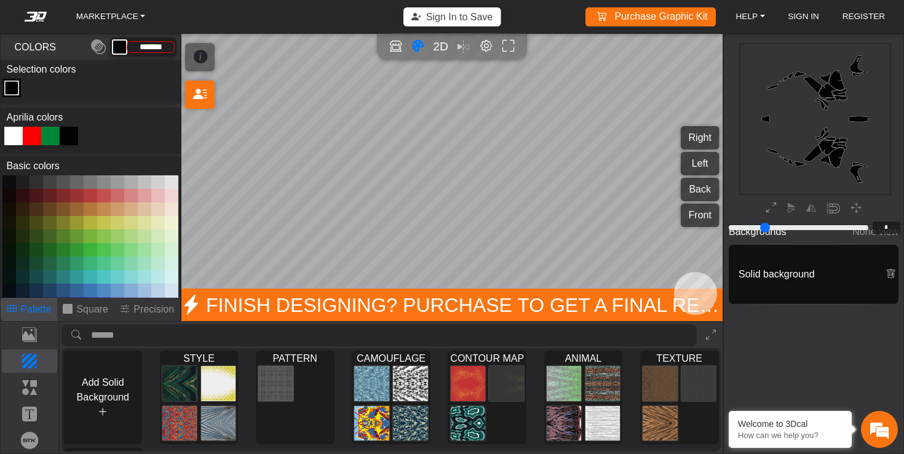
click at [19, 187] on button at bounding box center [23, 182] width 14 height 14
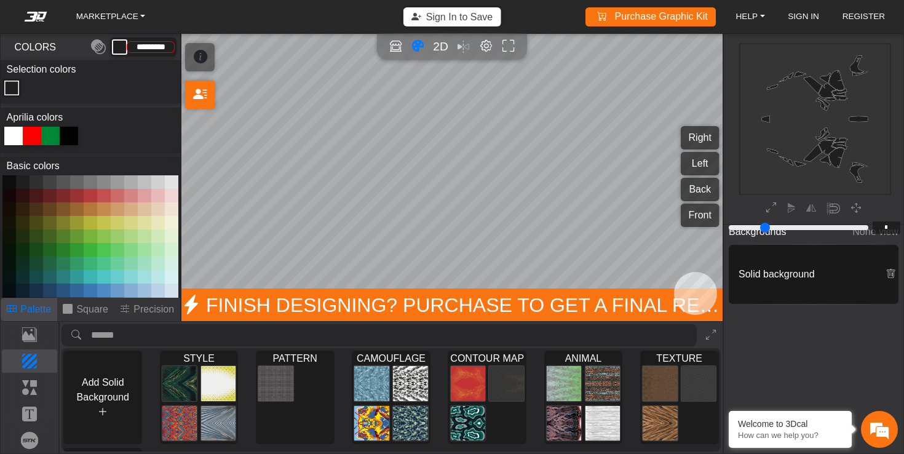
click at [37, 185] on button at bounding box center [37, 182] width 14 height 14
type input "*********"
click at [36, 393] on p "Elements" at bounding box center [29, 387] width 55 height 15
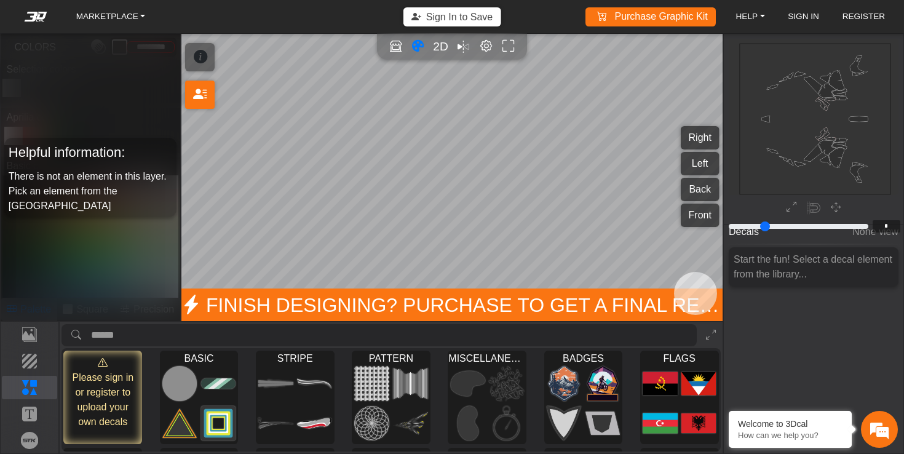
click at [854, 123] on icon "background_wire_template_bg decal_Tuareg660_right decal_Tuareg660_left decal_Tu…" at bounding box center [815, 118] width 453 height 453
click at [30, 437] on p "Brands" at bounding box center [29, 440] width 55 height 15
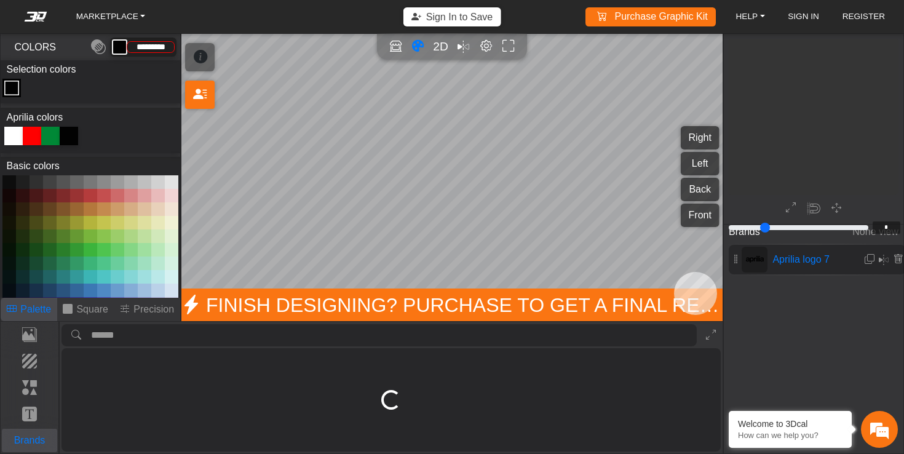
type input "**"
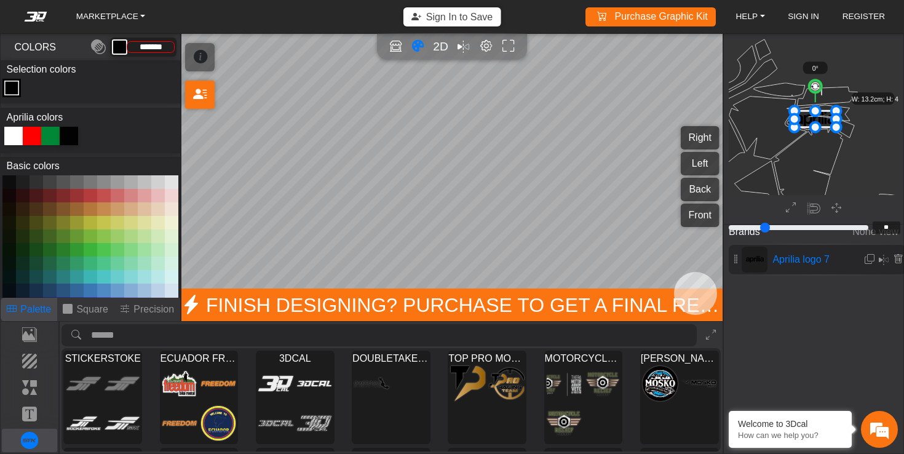
click at [14, 137] on div at bounding box center [13, 136] width 18 height 18
type input "*******"
click at [229, 338] on input "search asset" at bounding box center [394, 335] width 606 height 23
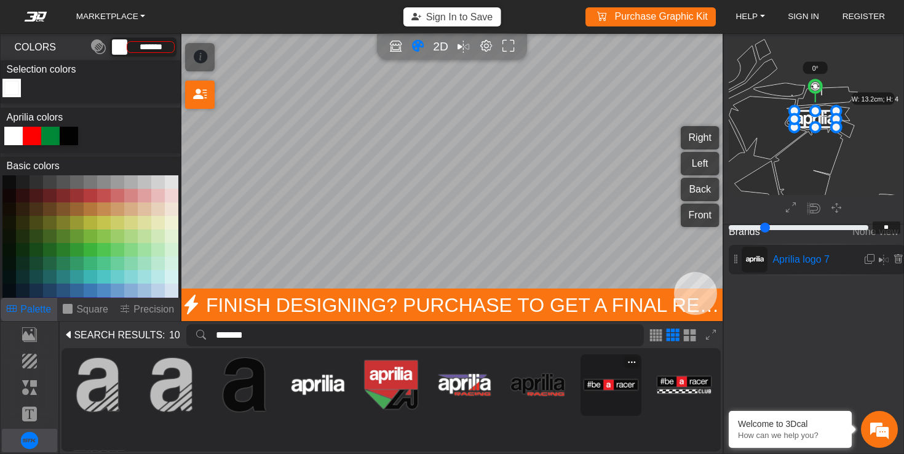
type input "*******"
click at [600, 384] on img at bounding box center [611, 385] width 54 height 54
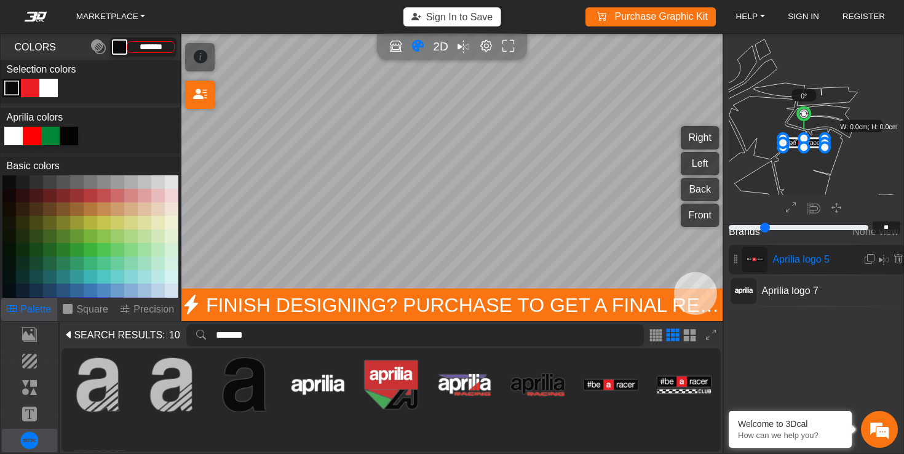
type input "*********"
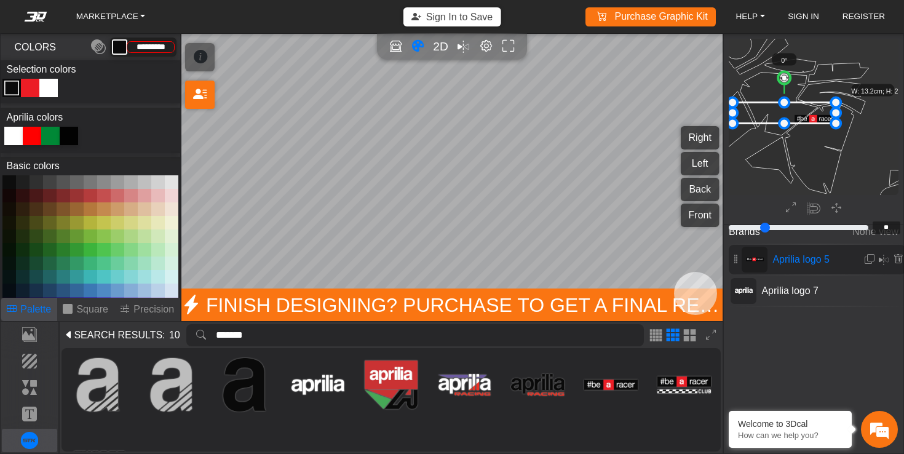
drag, startPoint x: 795, startPoint y: 110, endPoint x: 733, endPoint y: 77, distance: 70.5
click at [791, 78] on circle at bounding box center [791, 78] width 14 height 14
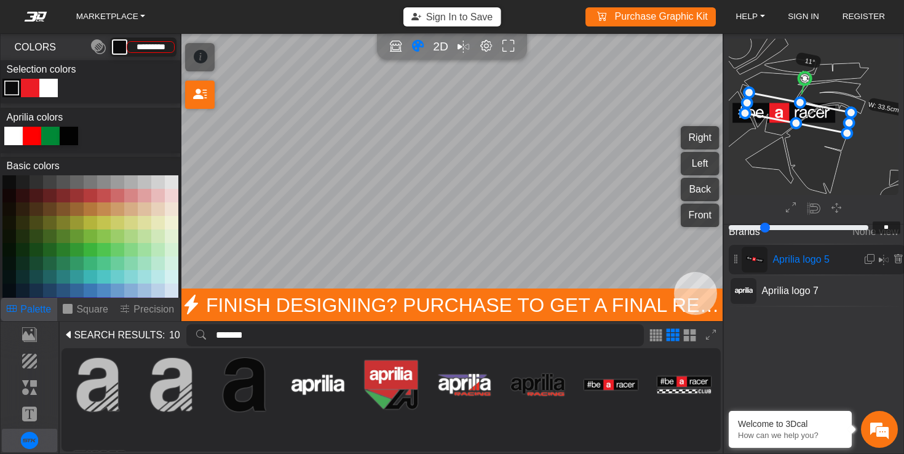
drag, startPoint x: 780, startPoint y: 111, endPoint x: 794, endPoint y: 111, distance: 14.1
click at [794, 111] on icon at bounding box center [799, 112] width 106 height 41
drag, startPoint x: 747, startPoint y: 113, endPoint x: 760, endPoint y: 109, distance: 14.0
